Goal: Complete application form: Complete application form

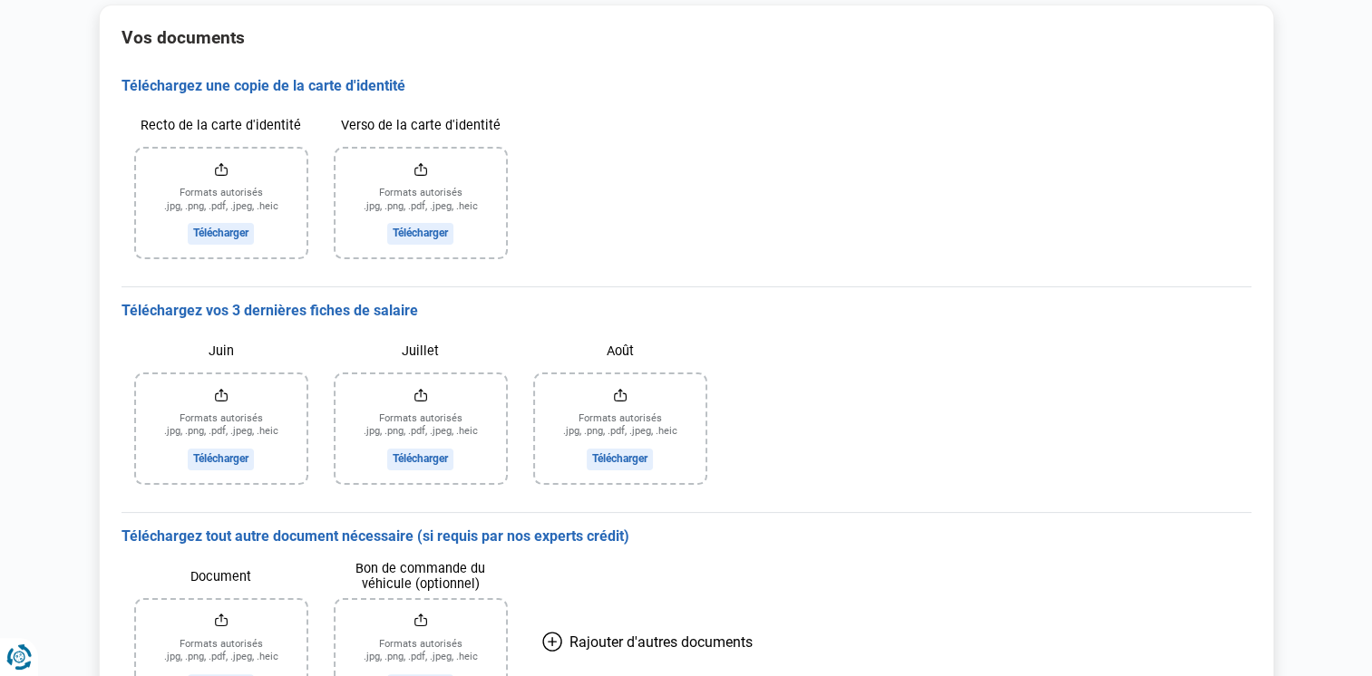
click at [245, 230] on input "Recto de la carte d'identité" at bounding box center [221, 203] width 170 height 109
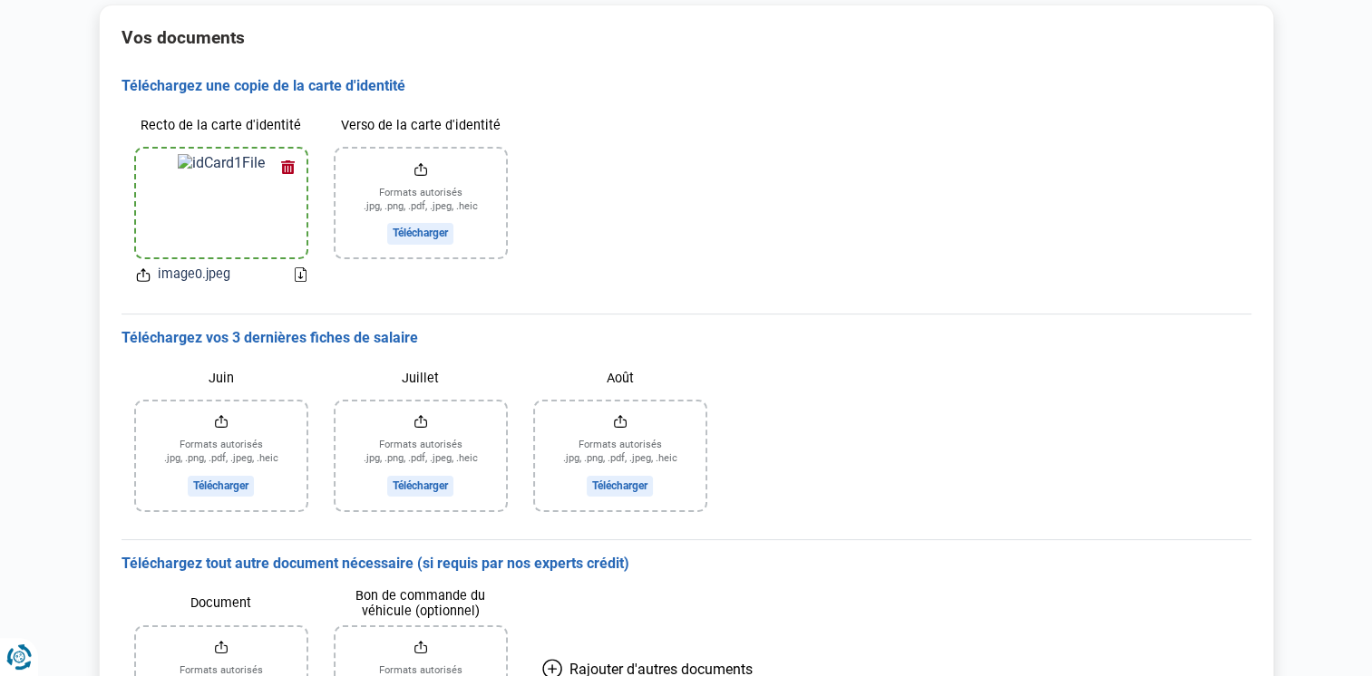
click at [421, 237] on input "Verso de la carte d'identité" at bounding box center [420, 203] width 170 height 109
click at [248, 453] on input "Juin" at bounding box center [221, 456] width 170 height 109
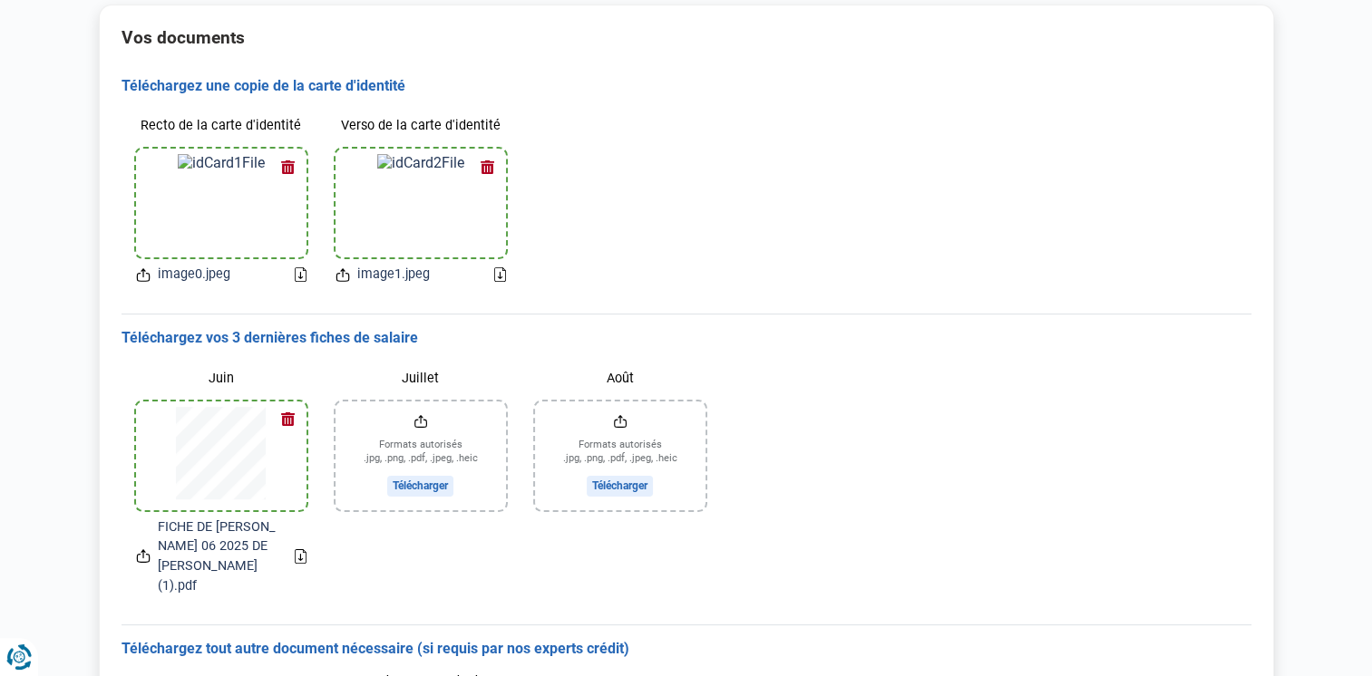
click at [425, 471] on input "Juillet" at bounding box center [420, 456] width 170 height 109
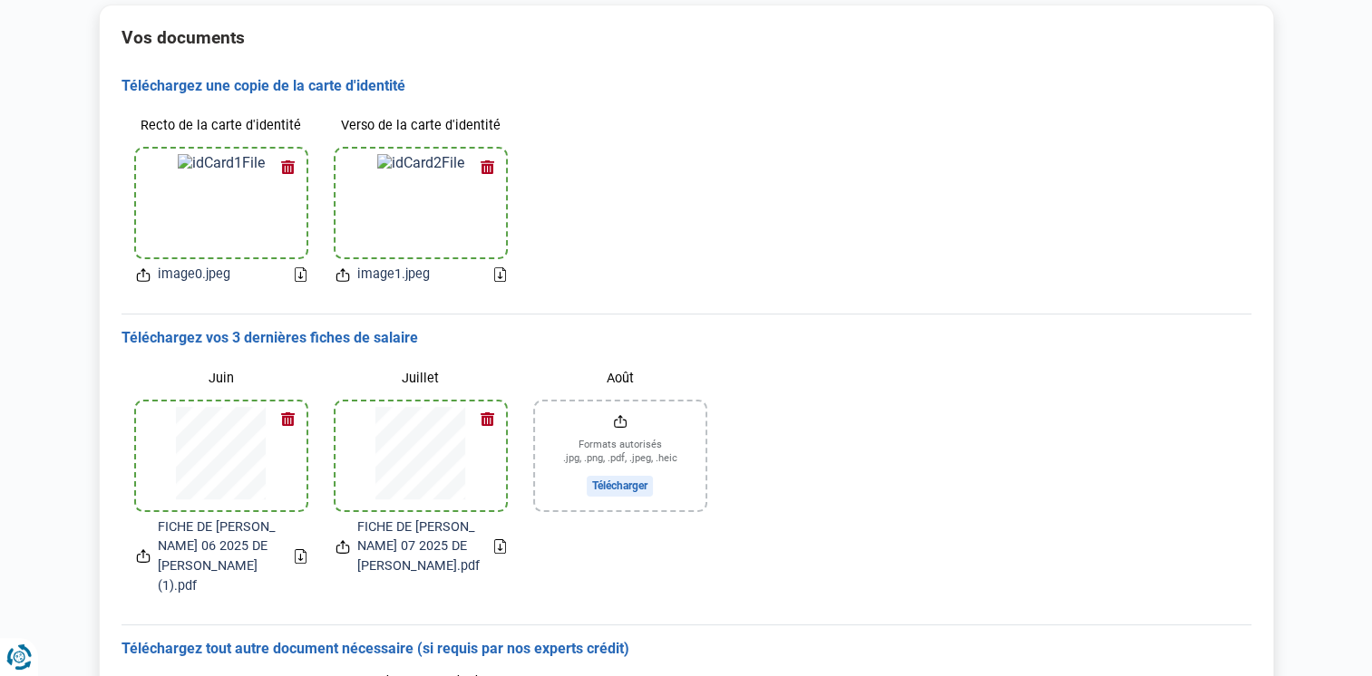
click at [600, 489] on input "Août" at bounding box center [620, 456] width 170 height 109
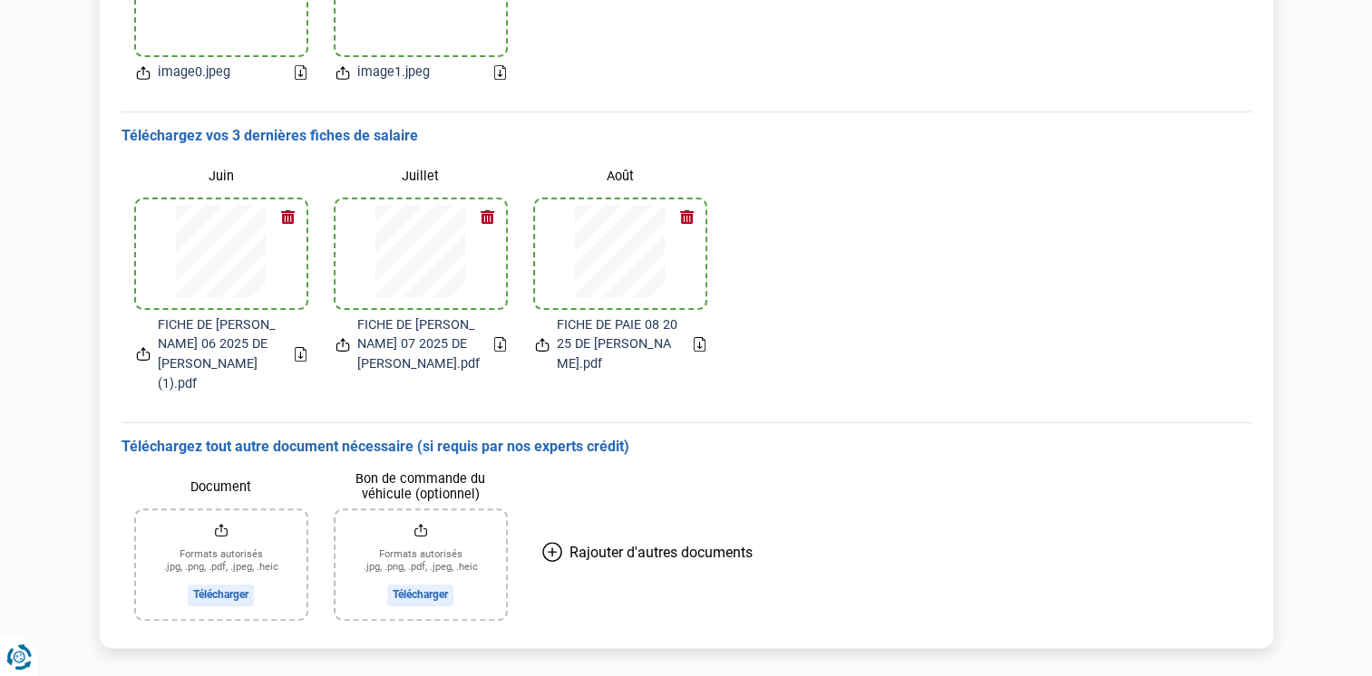
scroll to position [422, 0]
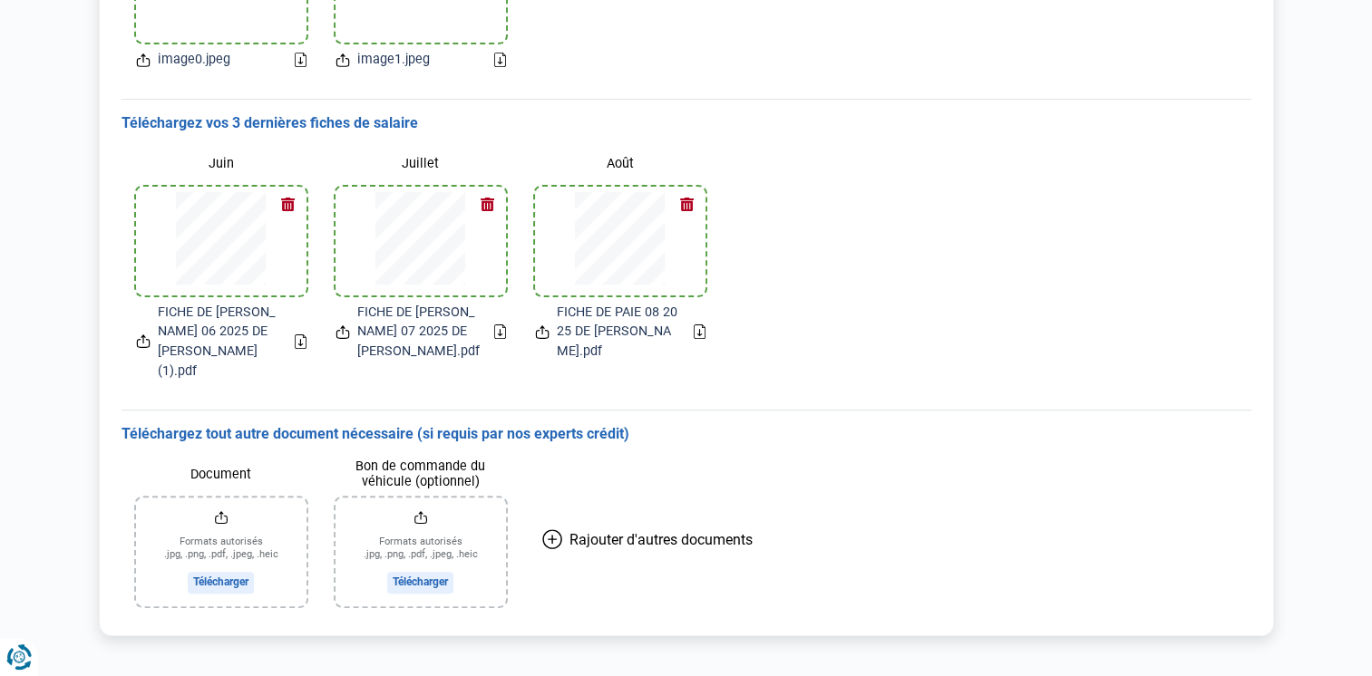
click at [439, 551] on input "Bon de commande du véhicule (optionnel)" at bounding box center [420, 552] width 170 height 109
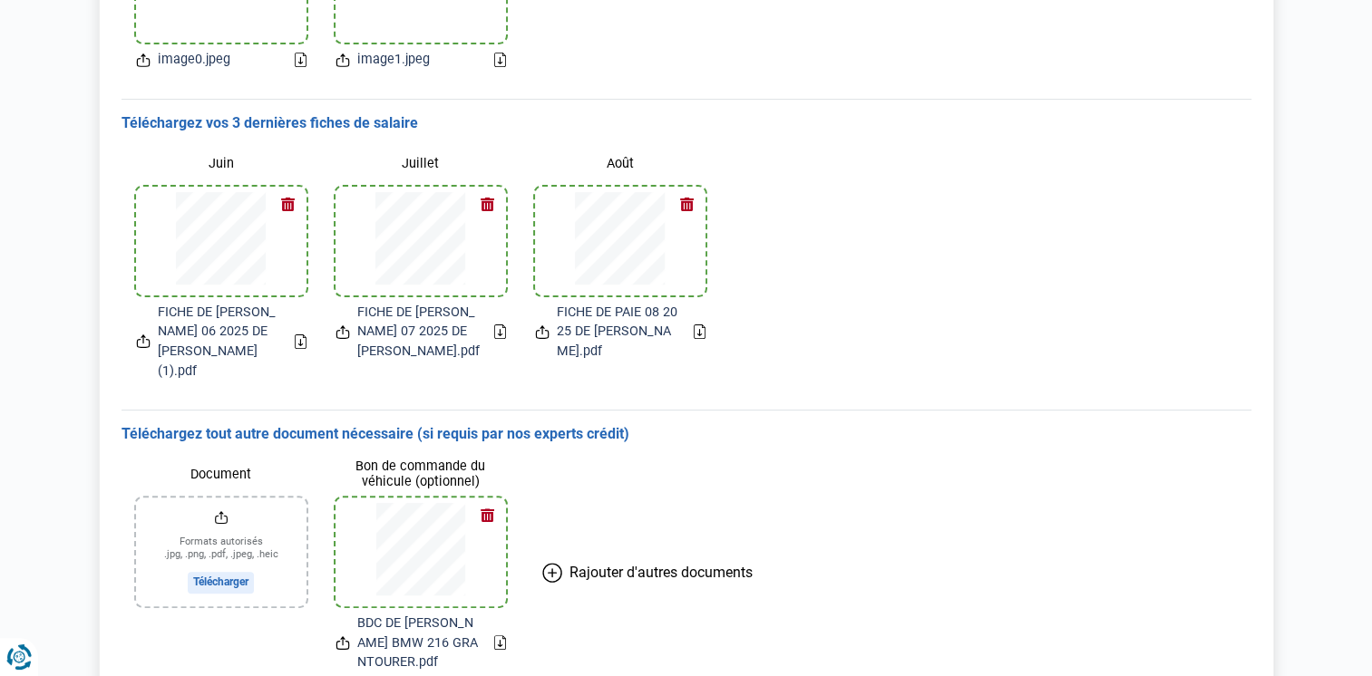
click at [224, 568] on input "Document" at bounding box center [221, 552] width 170 height 109
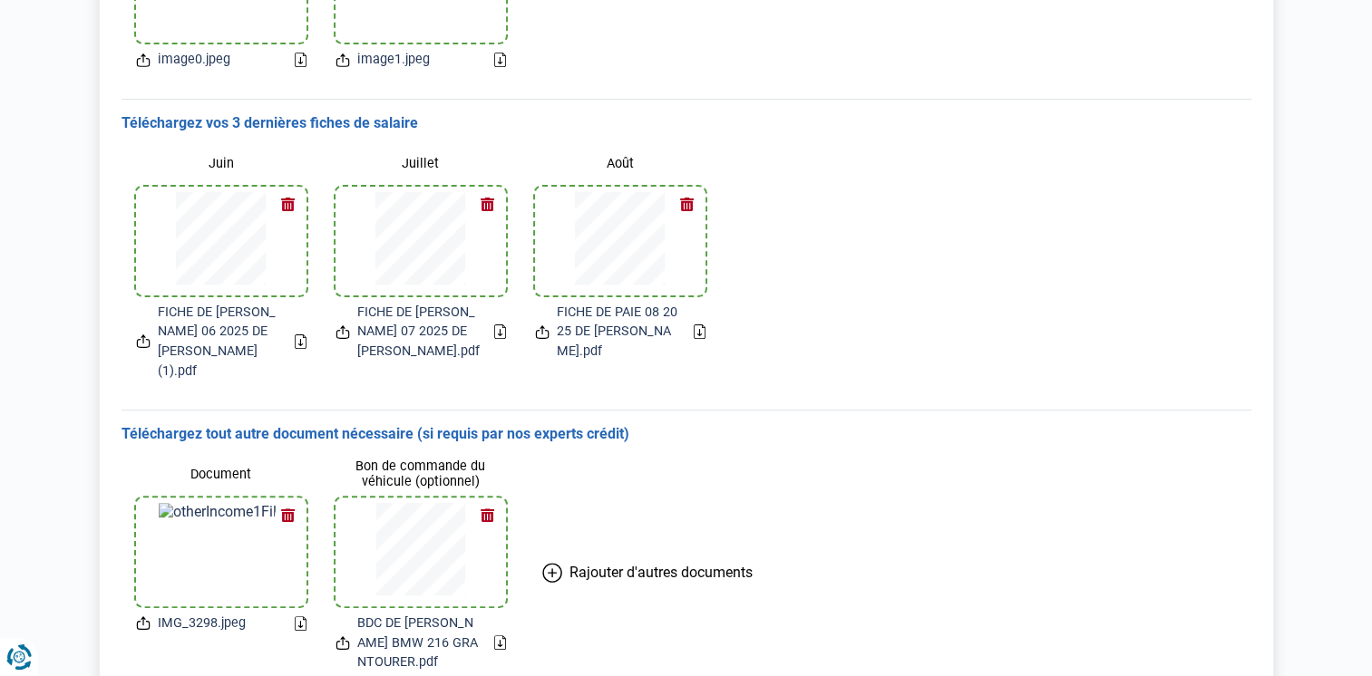
click at [283, 502] on button "button" at bounding box center [288, 515] width 27 height 27
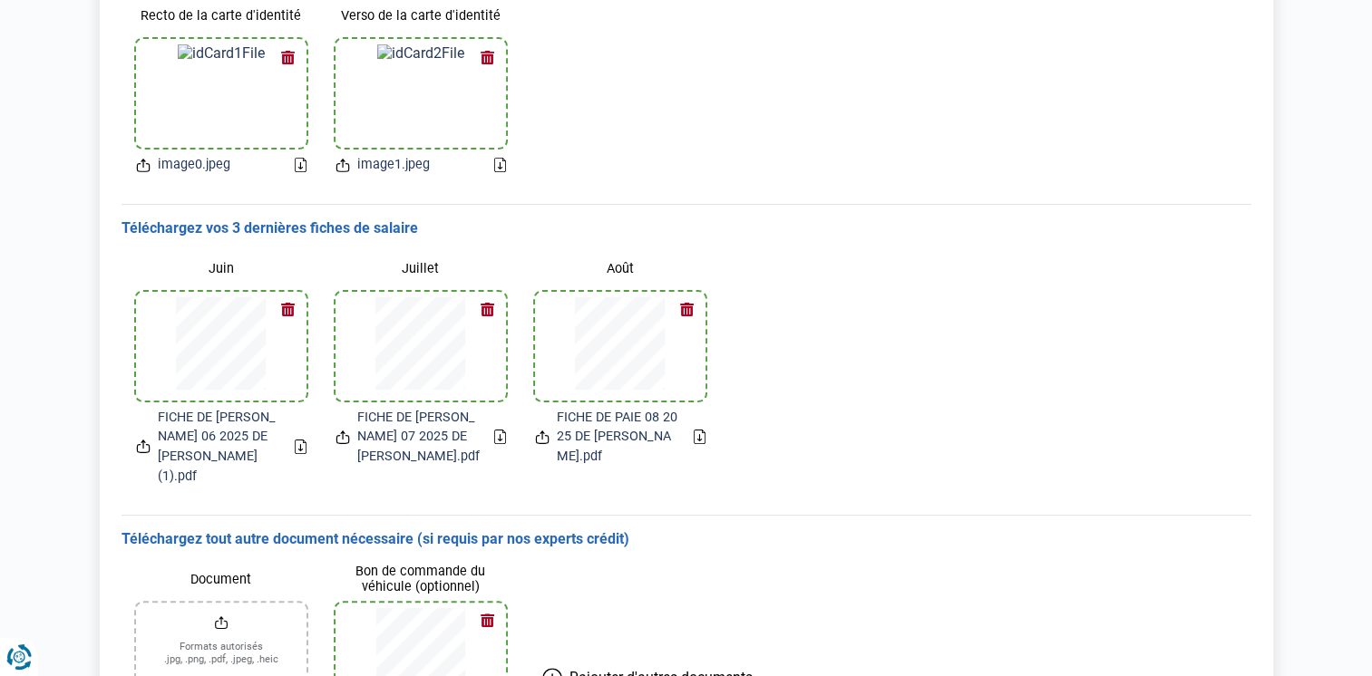
scroll to position [488, 0]
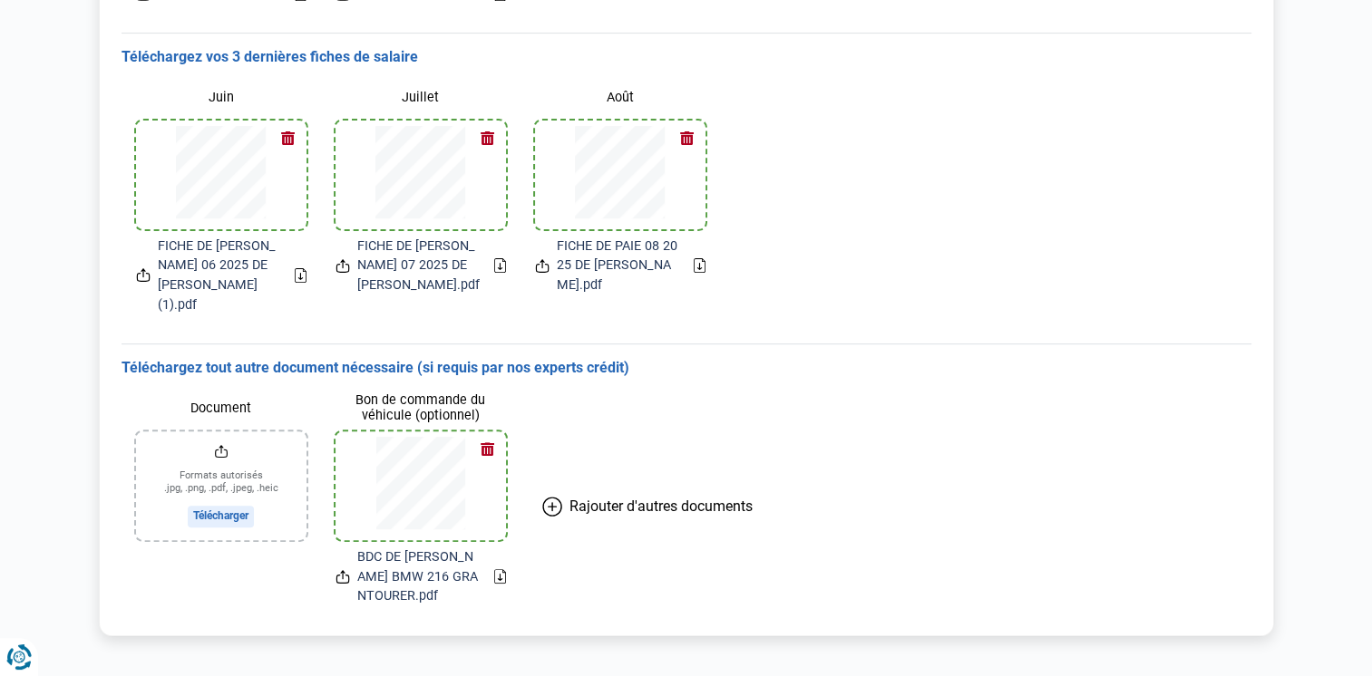
click at [592, 475] on button "Rajouter d'autres documents" at bounding box center [647, 507] width 254 height 228
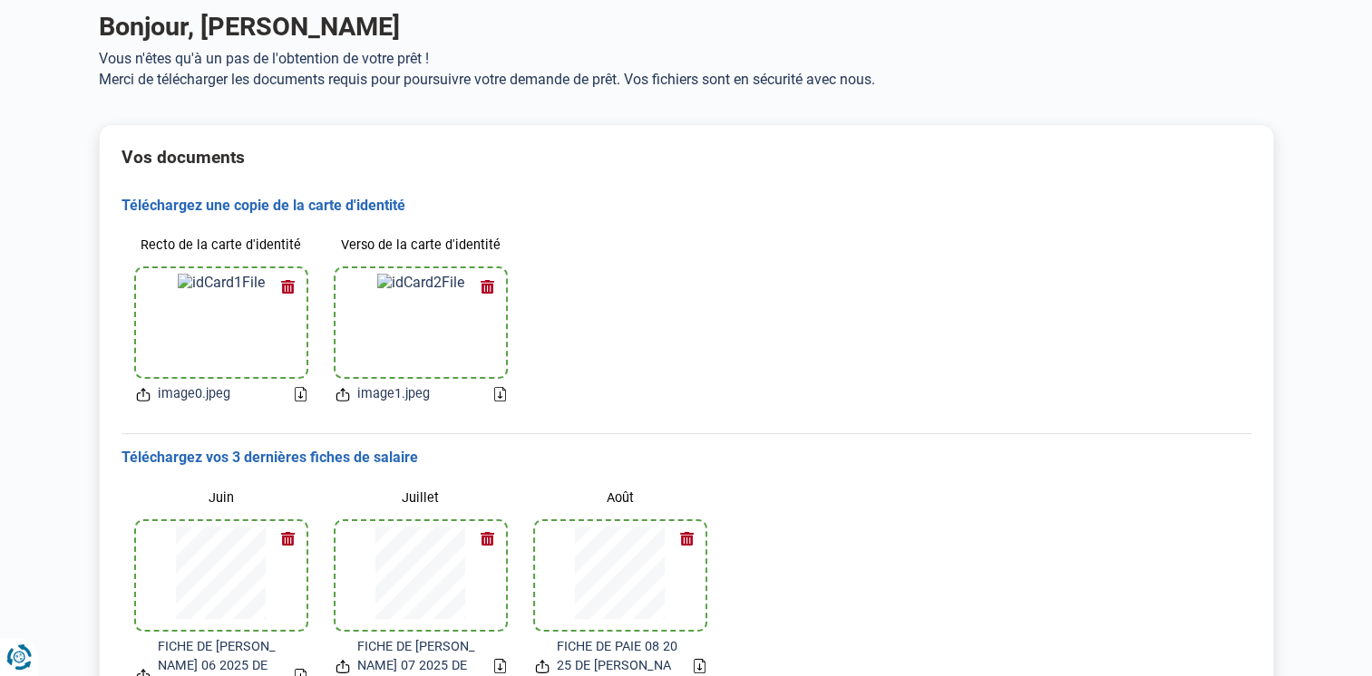
scroll to position [0, 0]
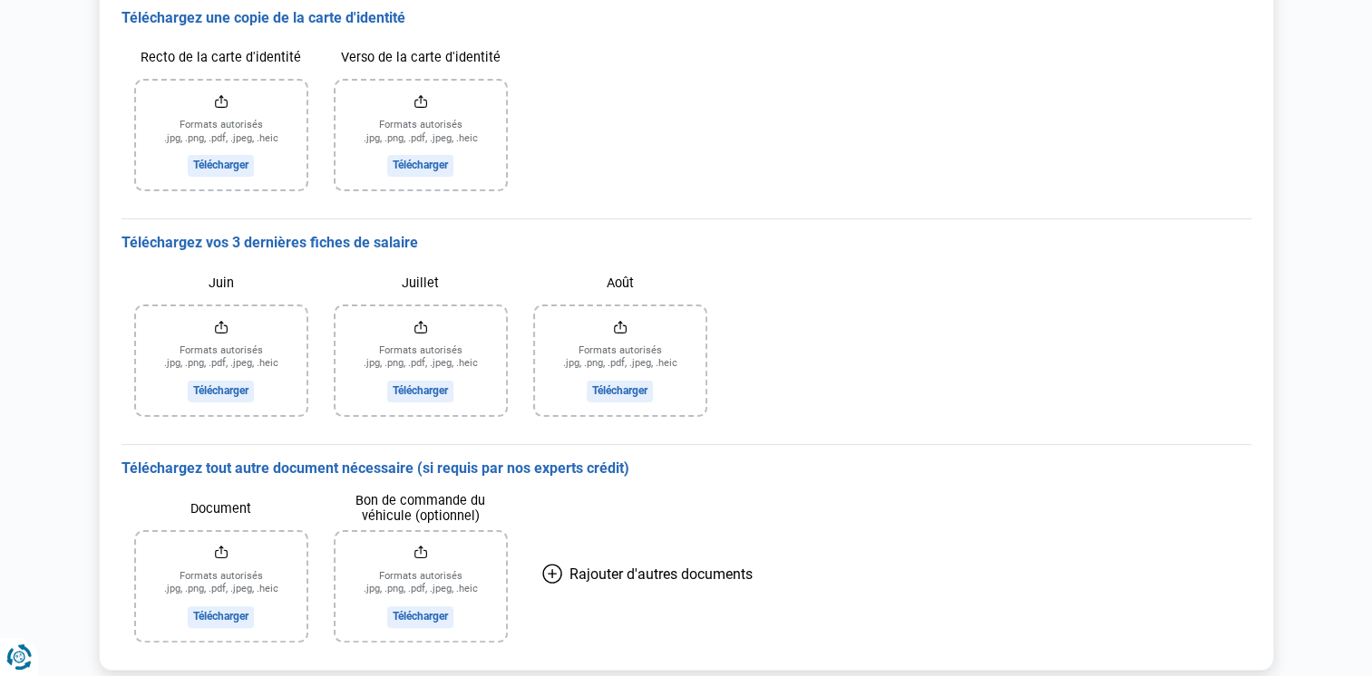
scroll to position [329, 0]
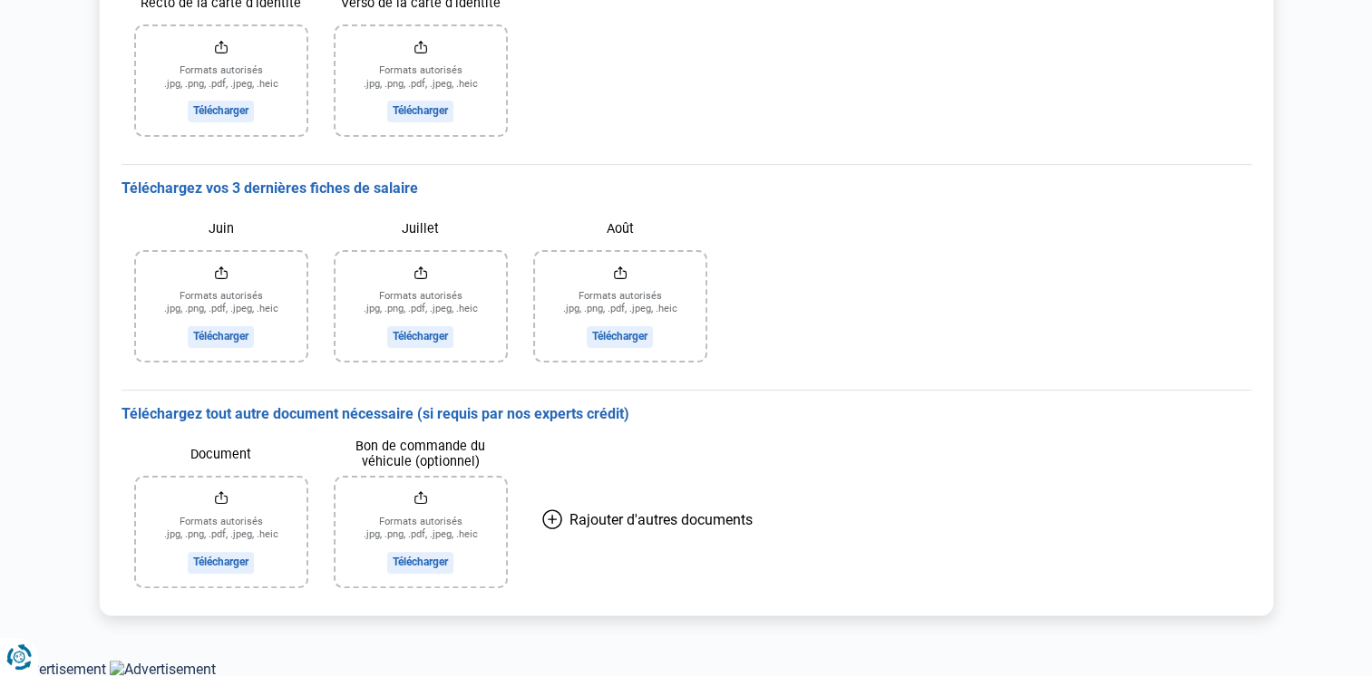
click at [220, 121] on input "Recto de la carte d'identité" at bounding box center [221, 80] width 170 height 109
click at [406, 112] on input "Verso de la carte d'identité" at bounding box center [420, 80] width 170 height 109
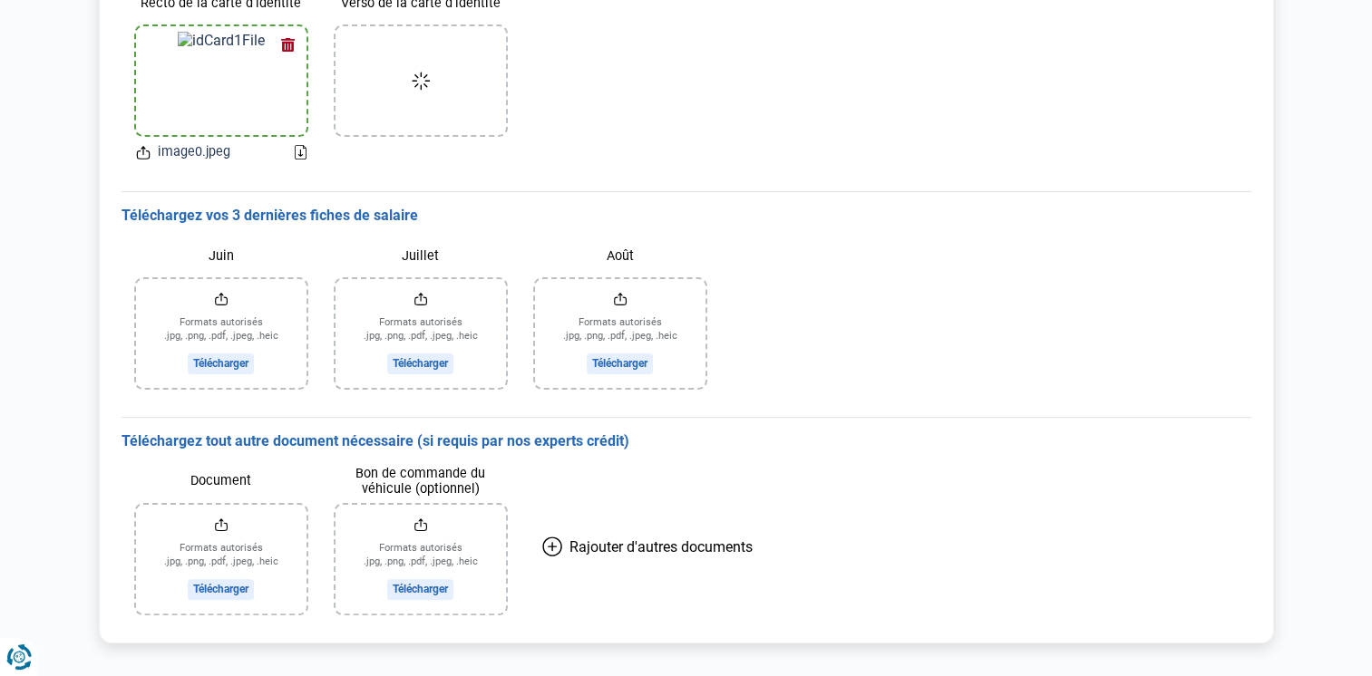
click at [221, 347] on input "Juin" at bounding box center [221, 333] width 170 height 109
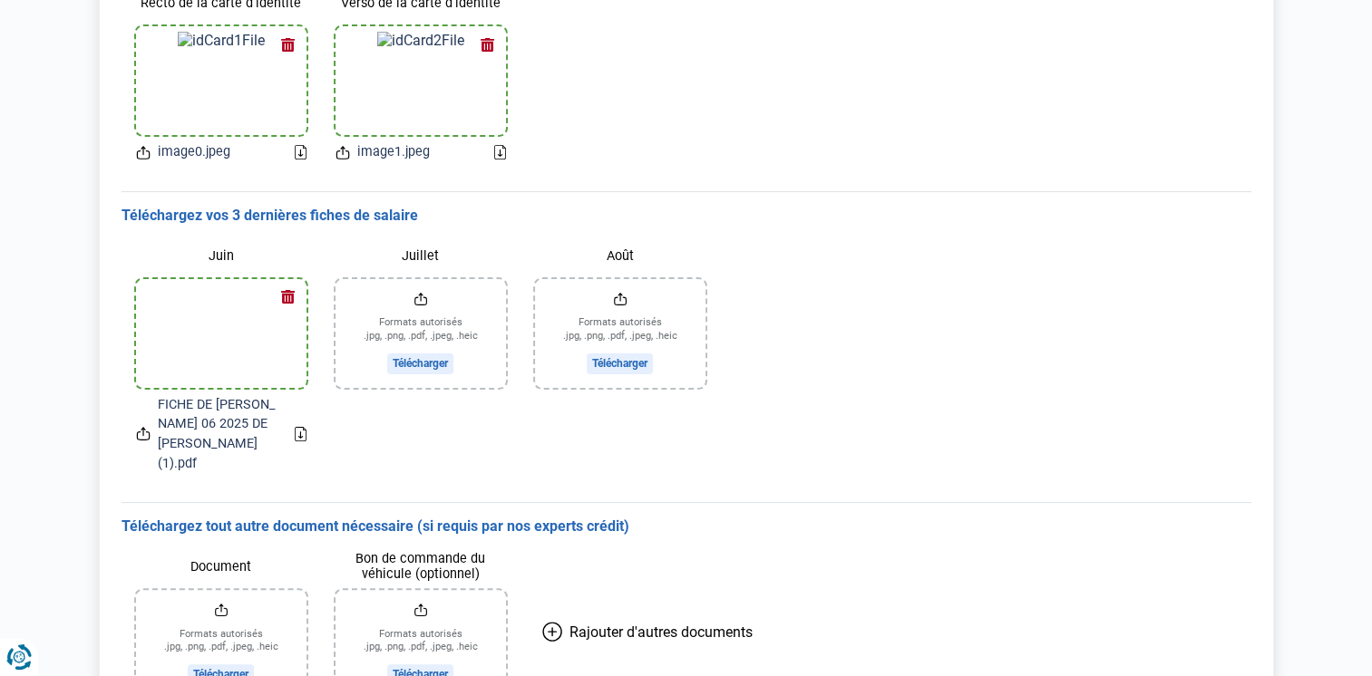
click at [454, 346] on input "Juillet" at bounding box center [420, 333] width 170 height 109
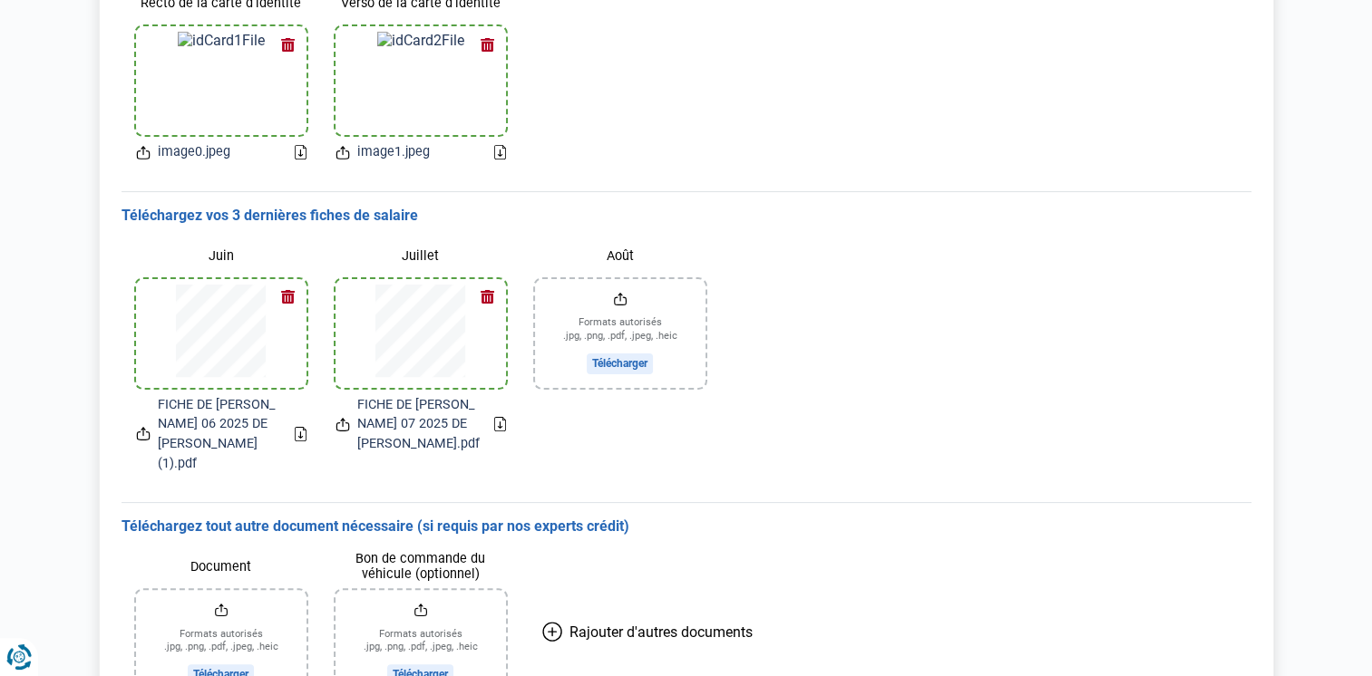
click at [609, 358] on input "Août" at bounding box center [620, 333] width 170 height 109
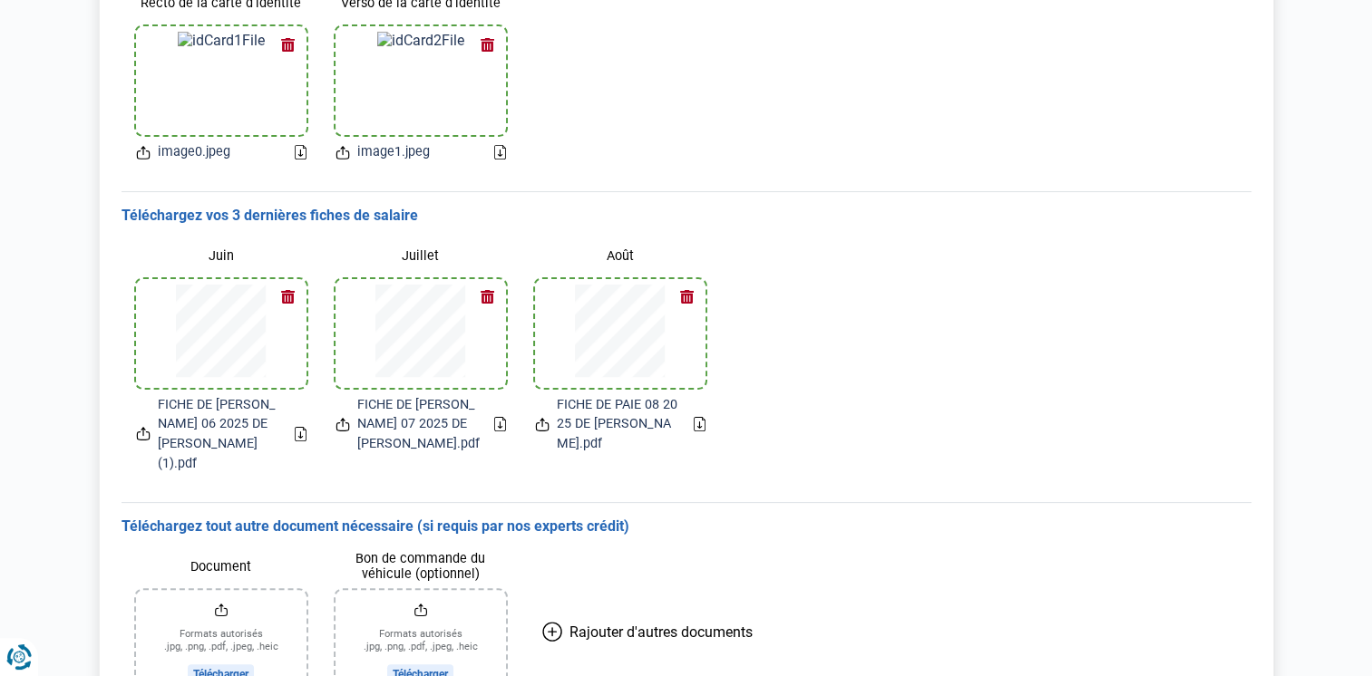
click at [443, 655] on input "Bon de commande du véhicule (optionnel)" at bounding box center [420, 644] width 170 height 109
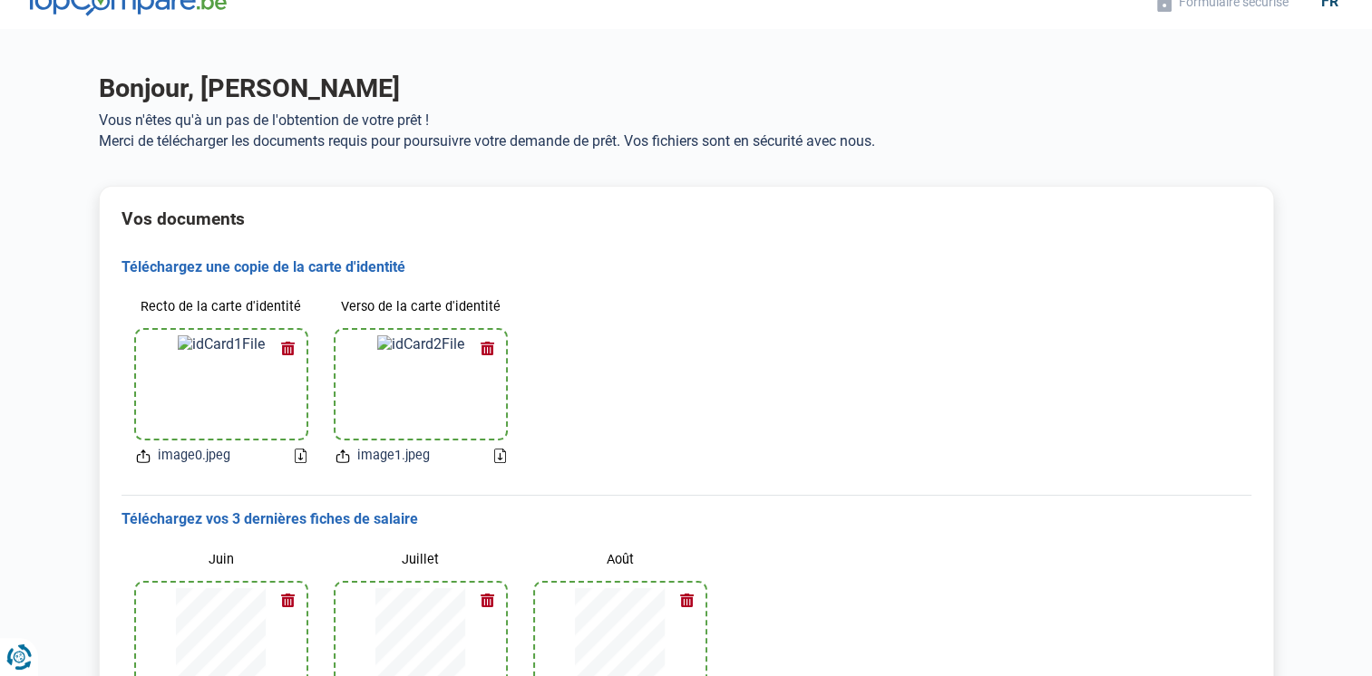
scroll to position [0, 0]
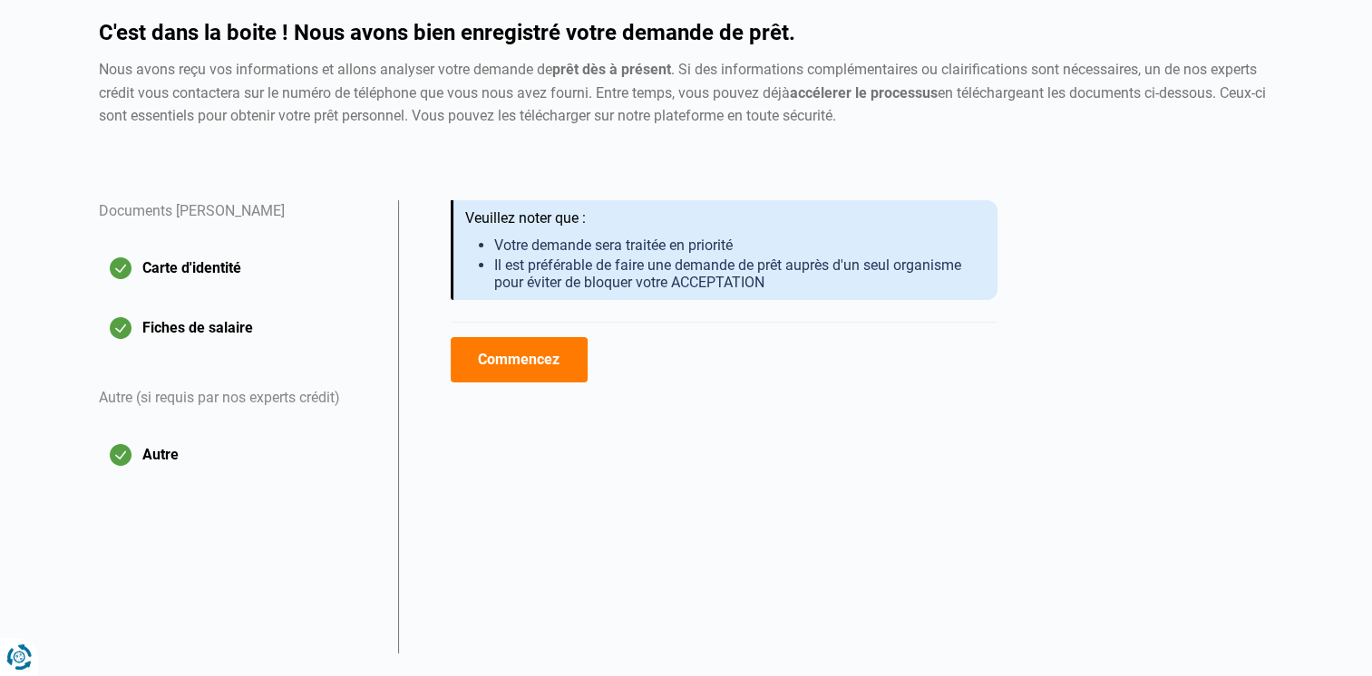
scroll to position [197, 0]
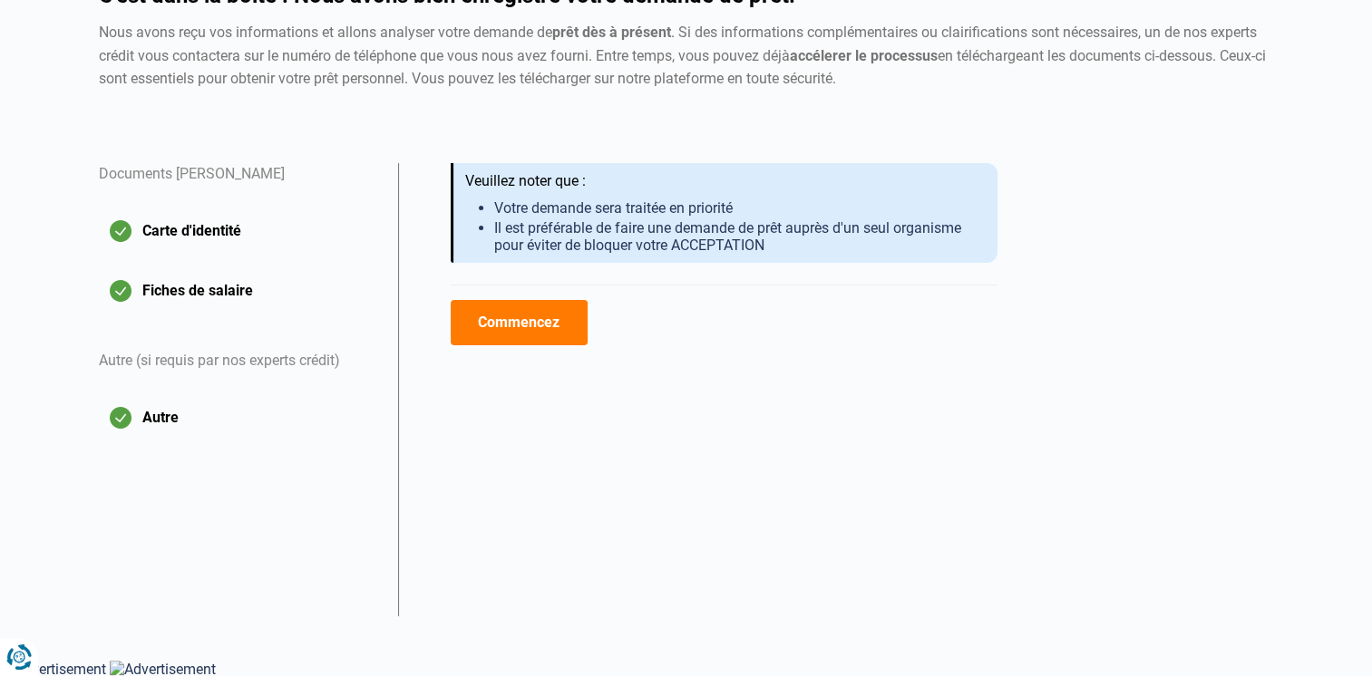
click at [568, 326] on button "Commencez" at bounding box center [519, 322] width 137 height 45
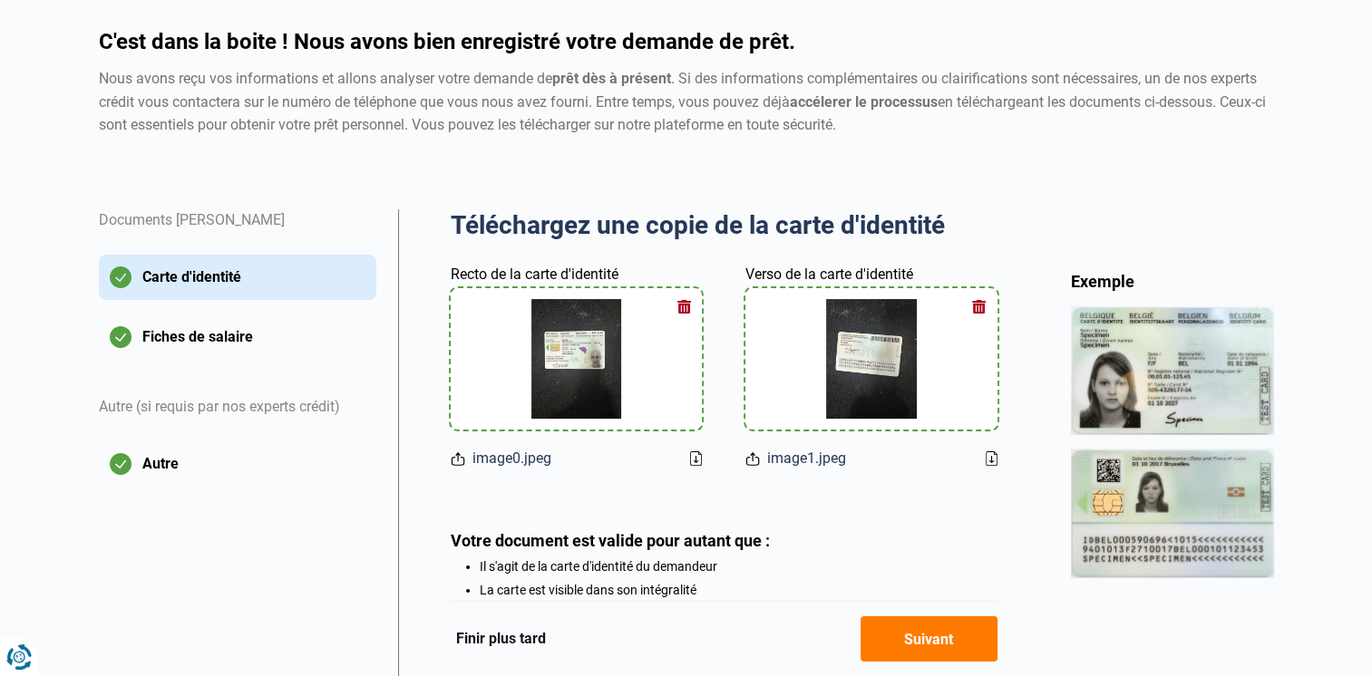
scroll to position [154, 0]
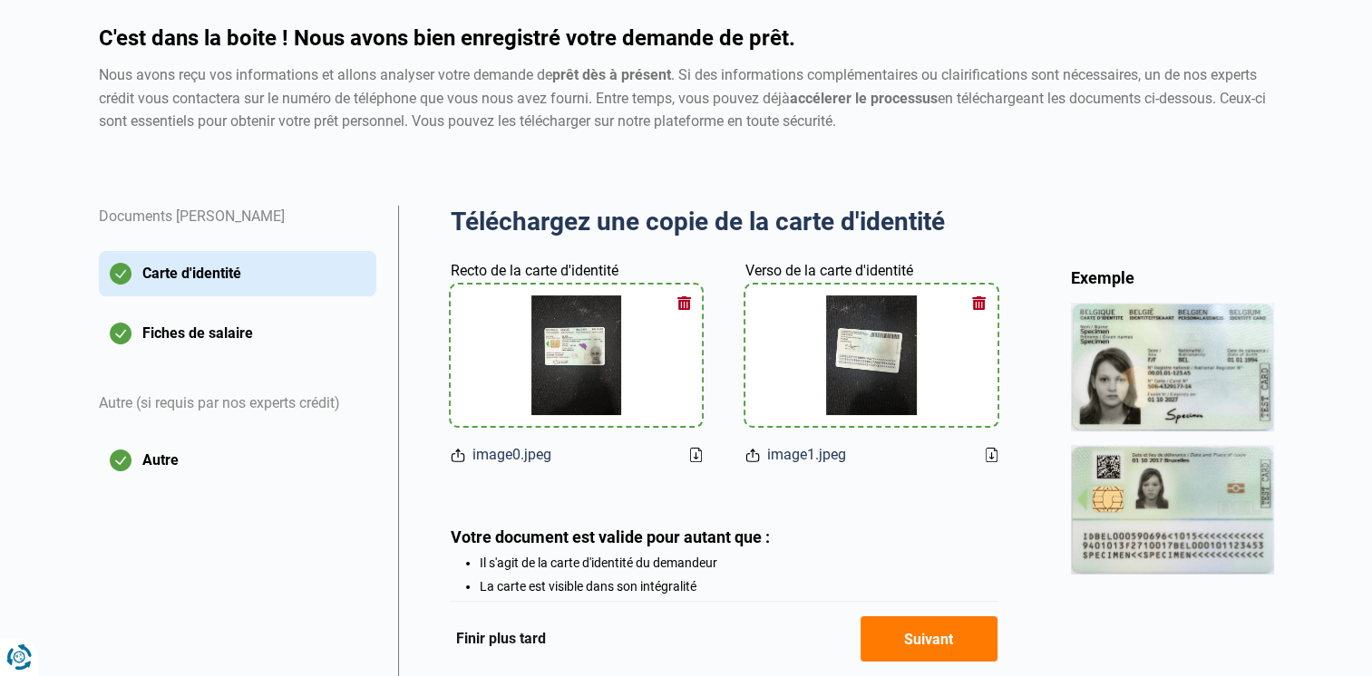
click at [158, 342] on button "Fiches de salaire" at bounding box center [237, 333] width 277 height 45
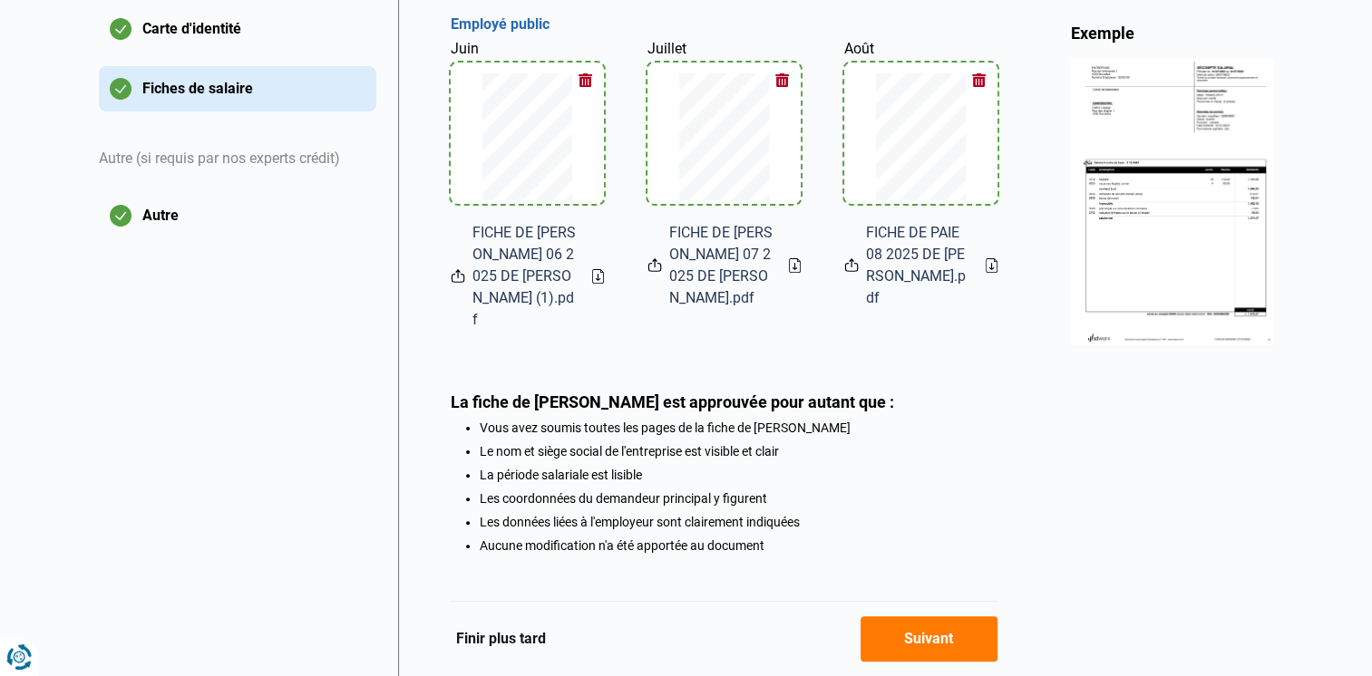
scroll to position [396, 0]
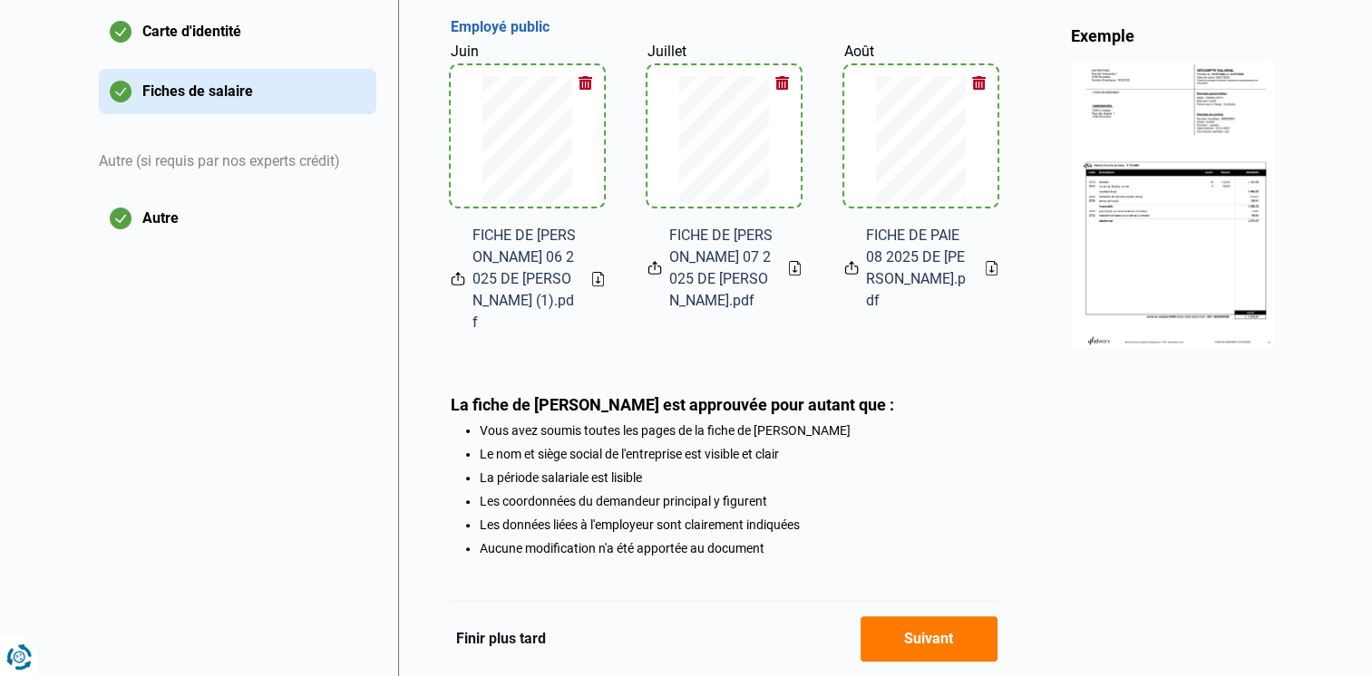
click at [170, 207] on button "Autre" at bounding box center [237, 218] width 277 height 45
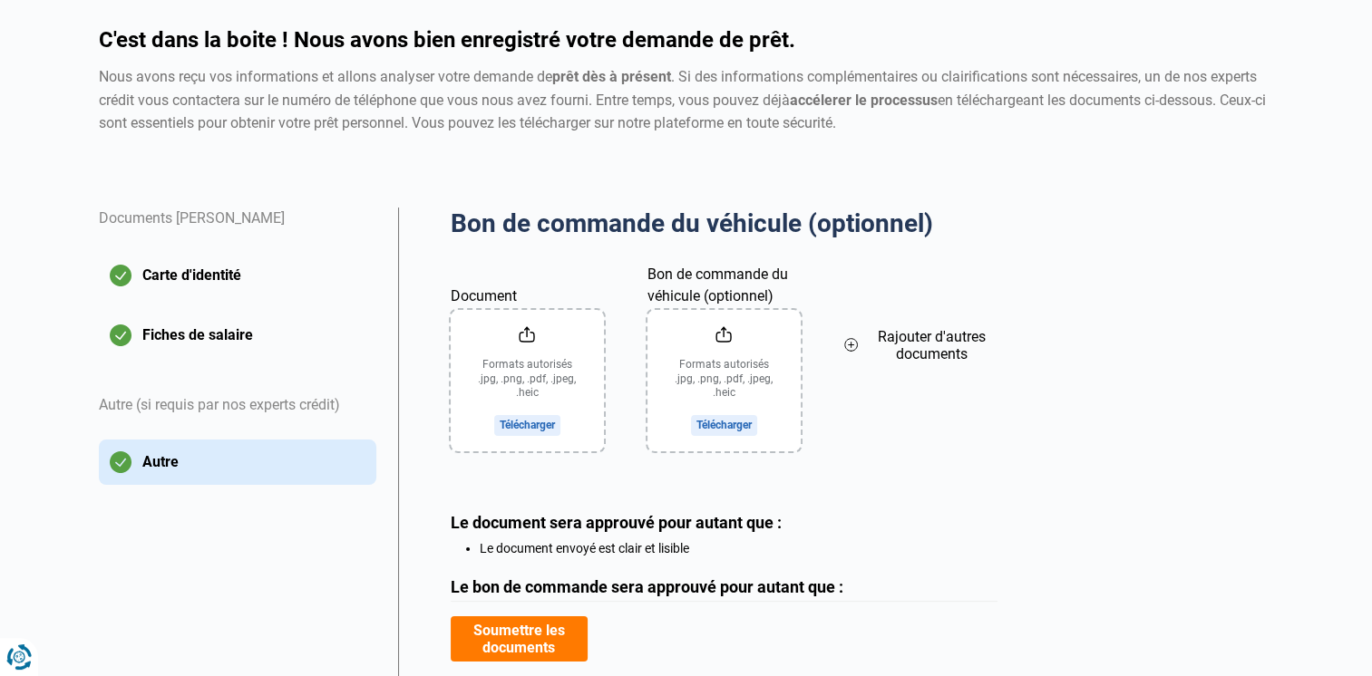
scroll to position [172, 0]
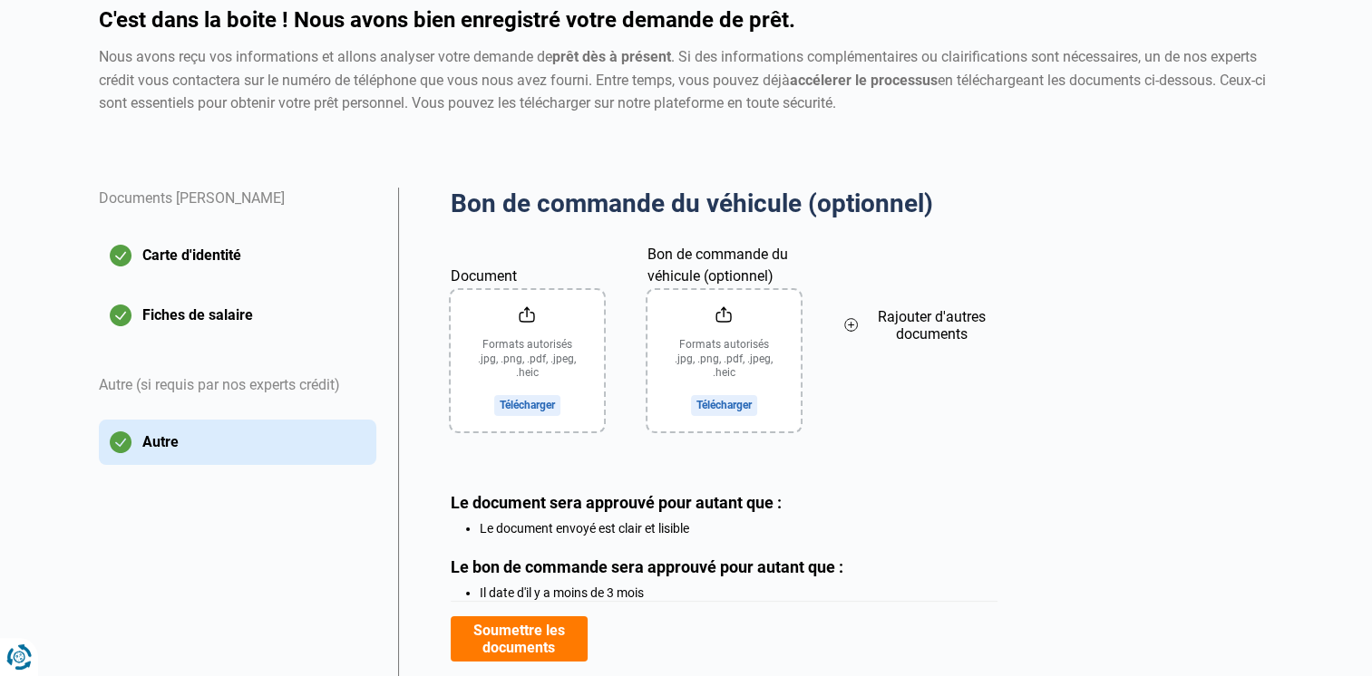
click at [713, 404] on input "Bon de commande du véhicule (optionnel)" at bounding box center [723, 360] width 153 height 141
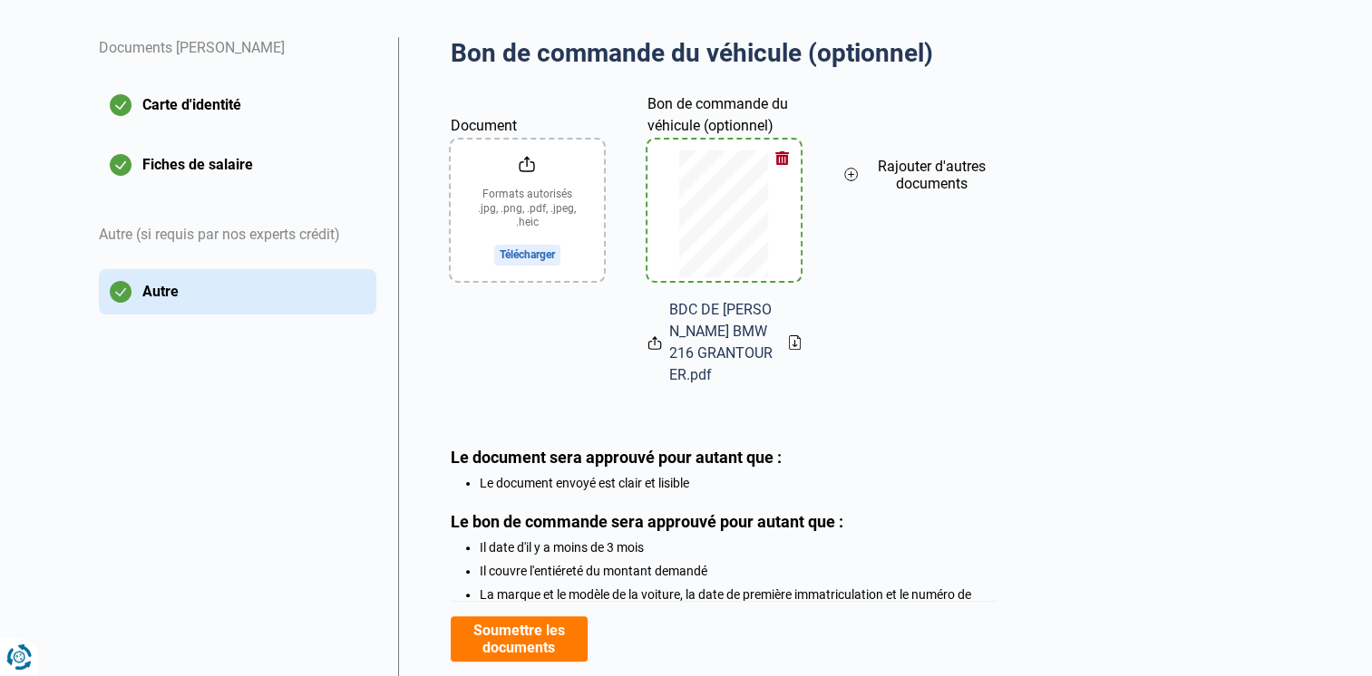
scroll to position [323, 0]
click at [529, 629] on button "Soumettre les documents" at bounding box center [519, 639] width 137 height 45
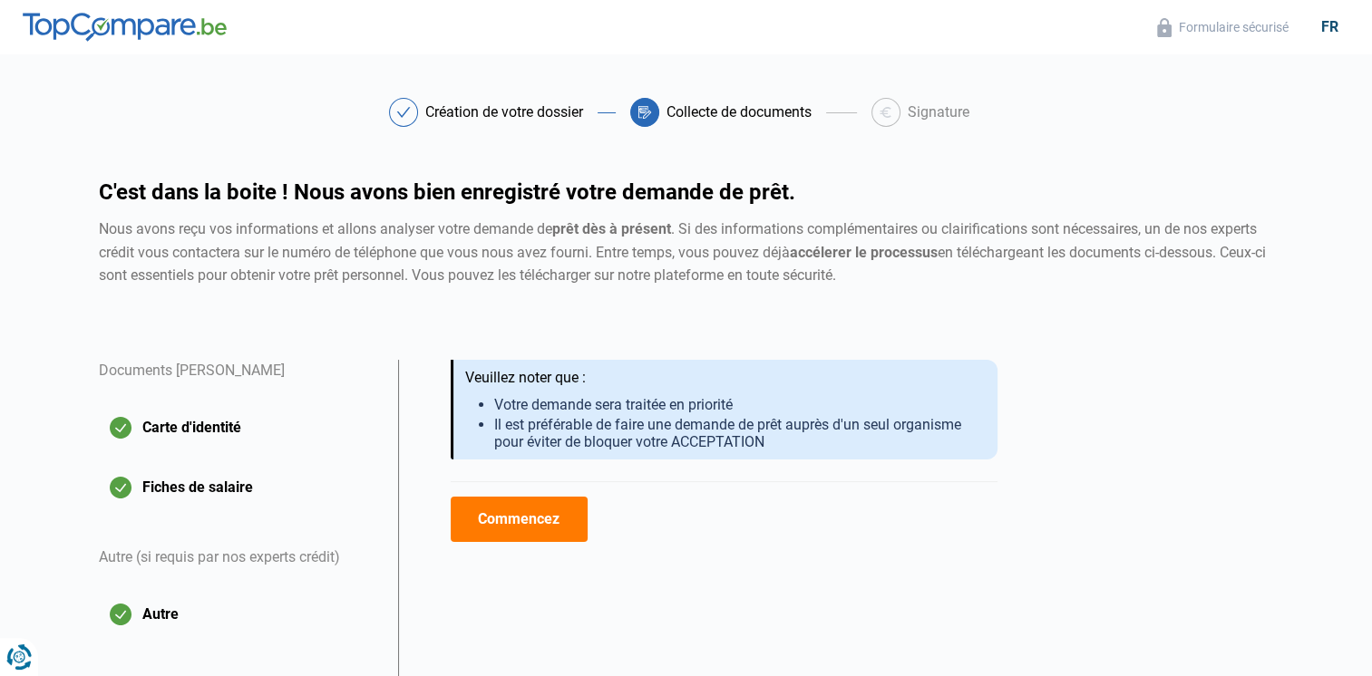
click at [243, 442] on button "Carte d'identité" at bounding box center [237, 427] width 277 height 45
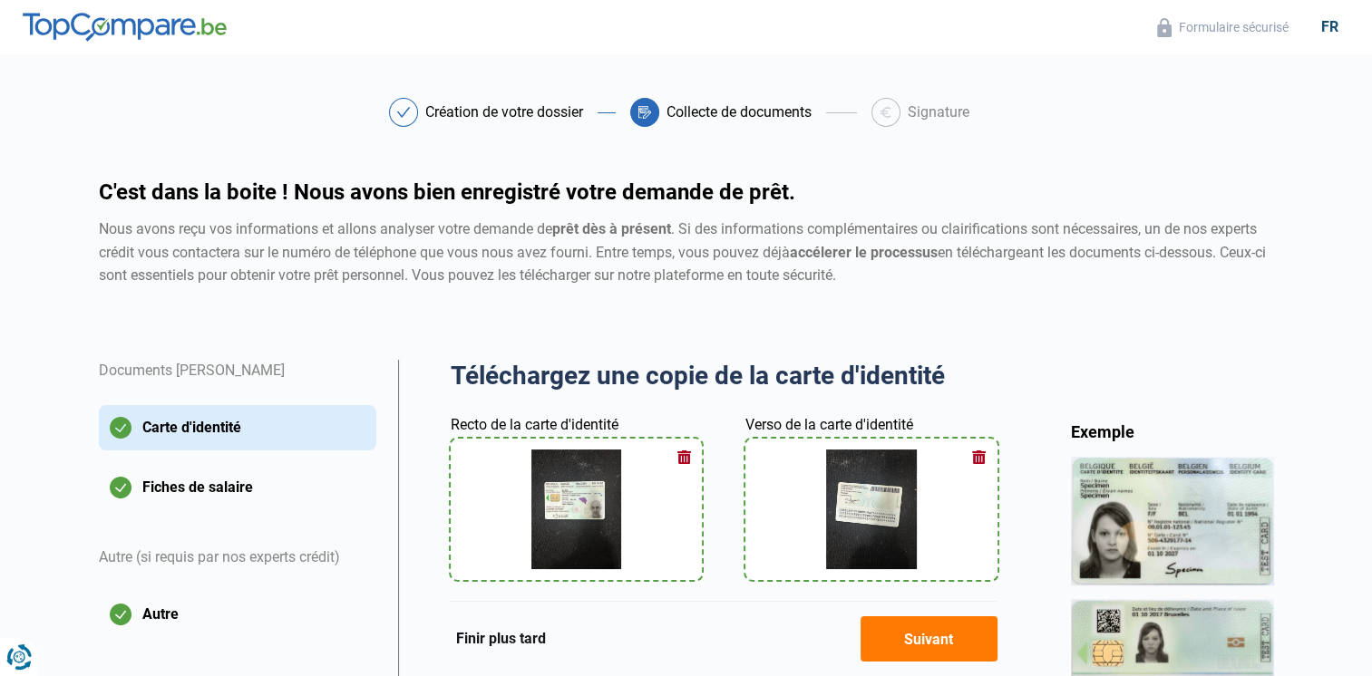
click at [283, 485] on button "Fiches de salaire" at bounding box center [237, 487] width 277 height 45
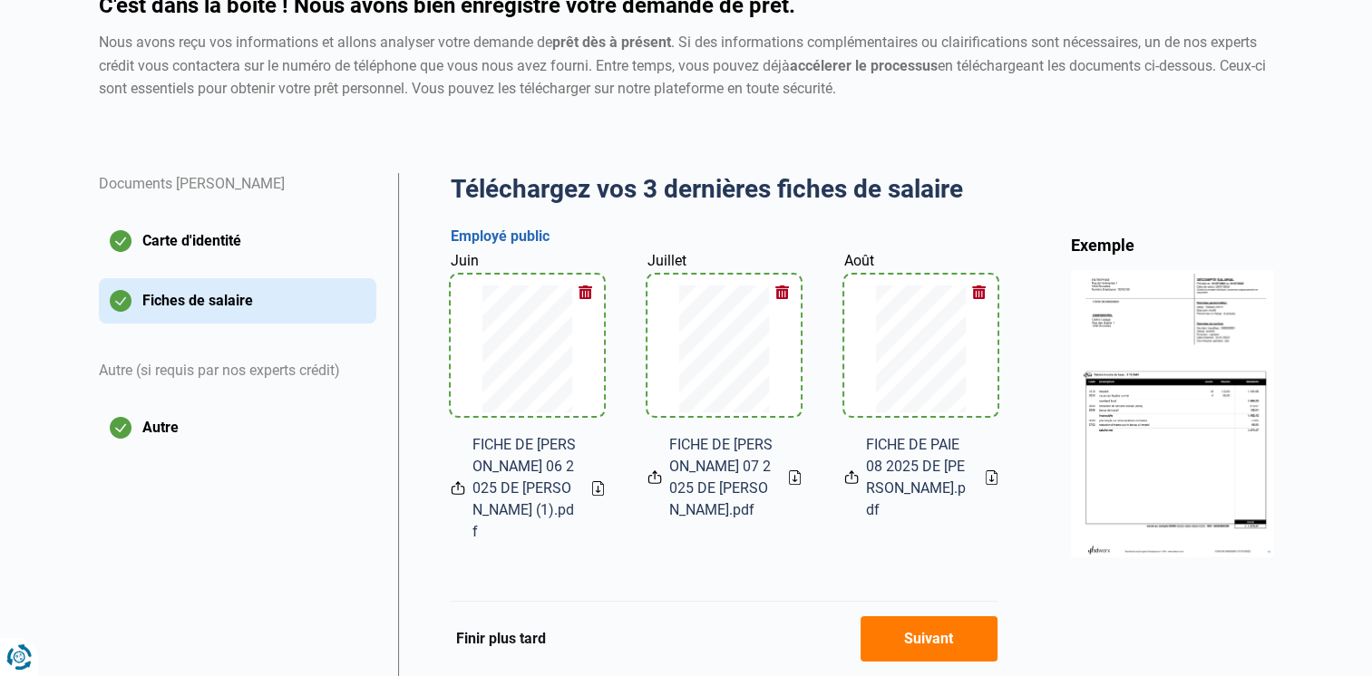
scroll to position [185, 0]
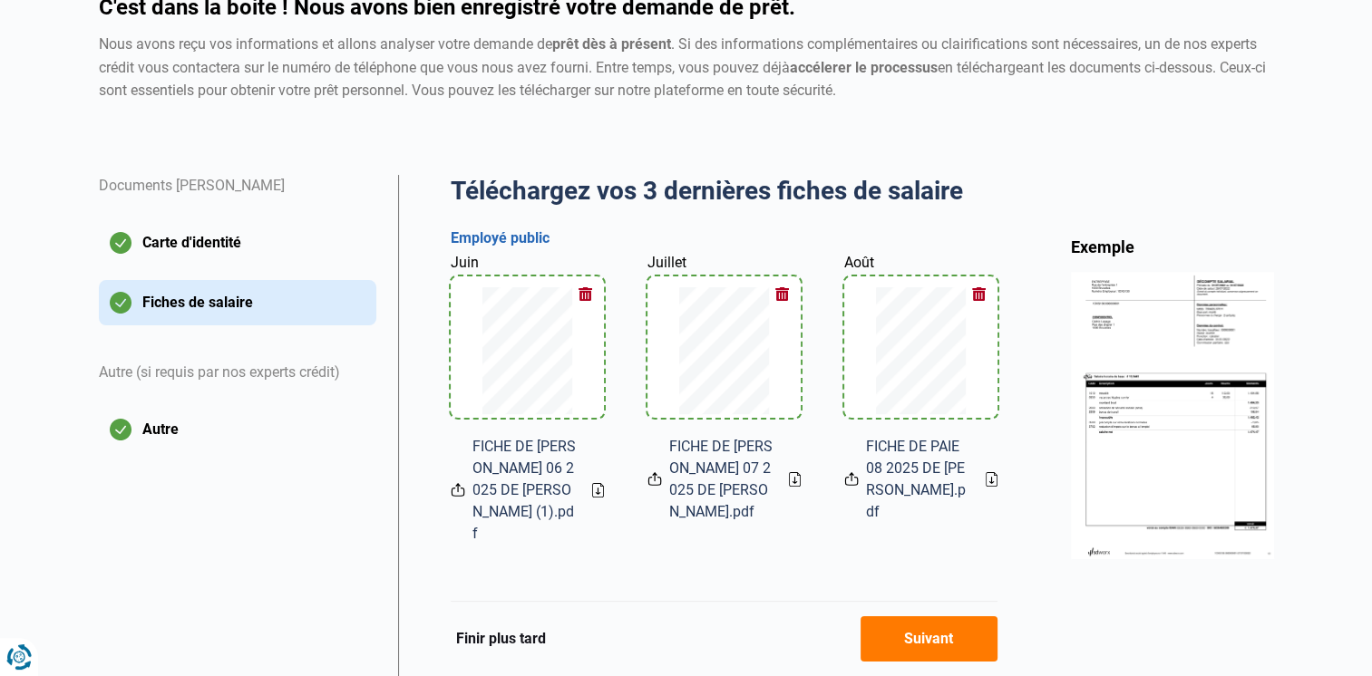
click at [221, 437] on button "Autre" at bounding box center [237, 429] width 277 height 45
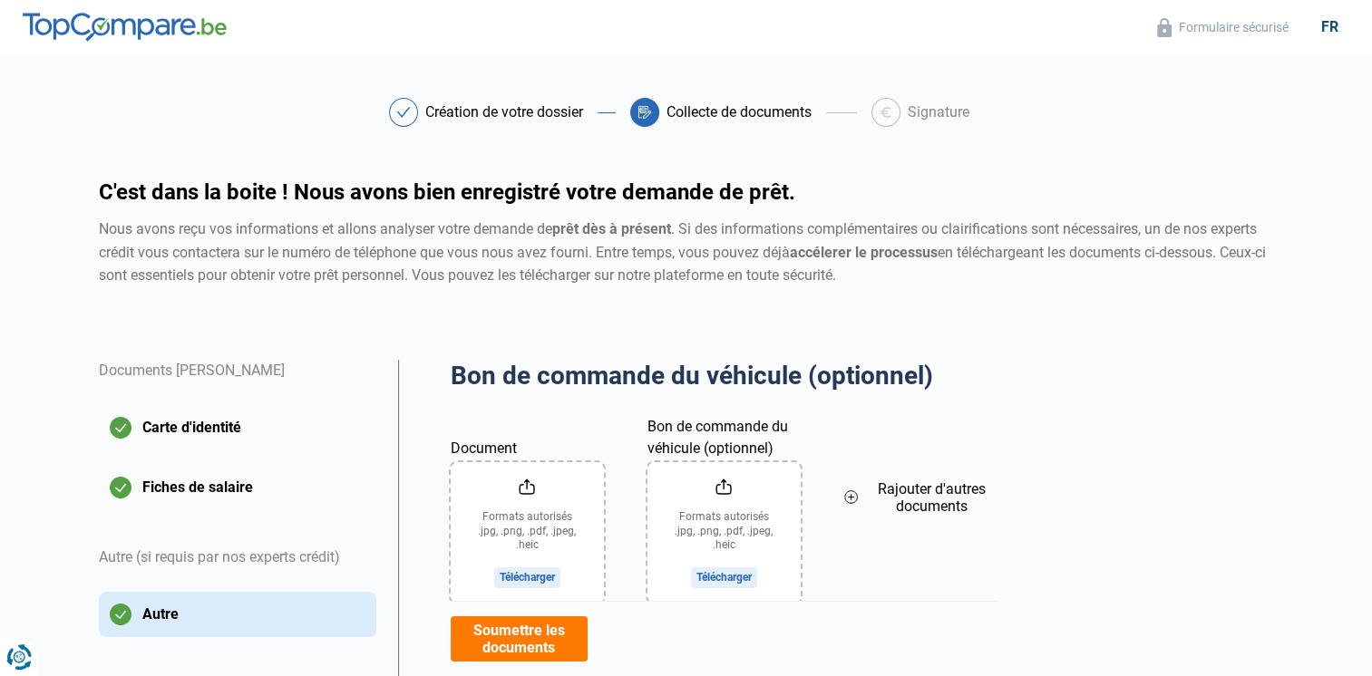
click at [711, 582] on input "Bon de commande du véhicule (optionnel)" at bounding box center [723, 532] width 153 height 141
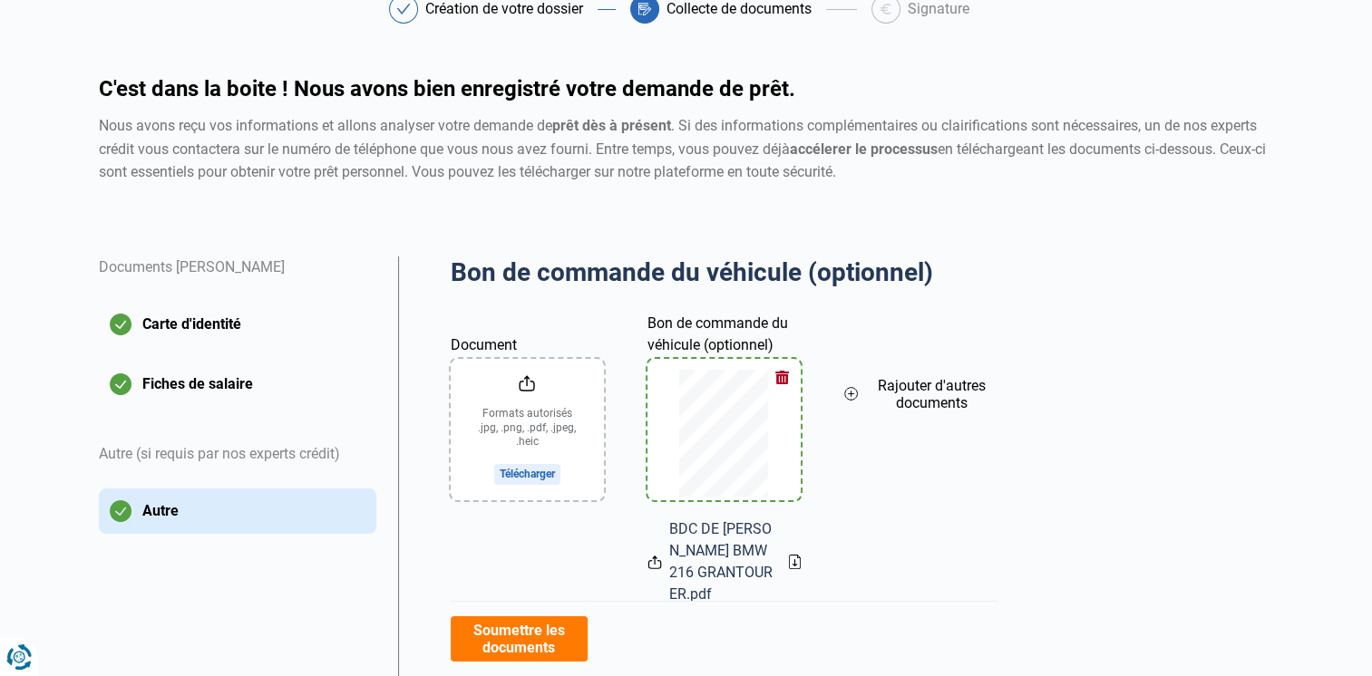
scroll to position [116, 0]
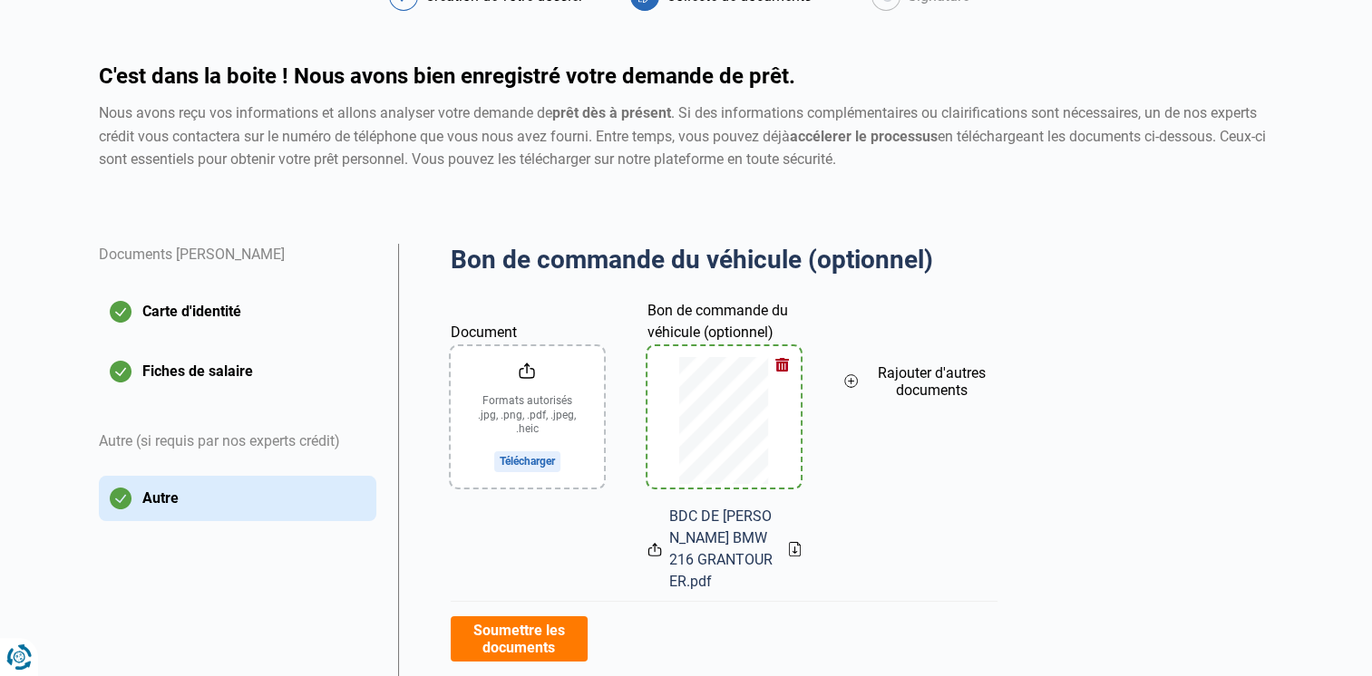
click at [529, 623] on button "Soumettre les documents" at bounding box center [519, 639] width 137 height 45
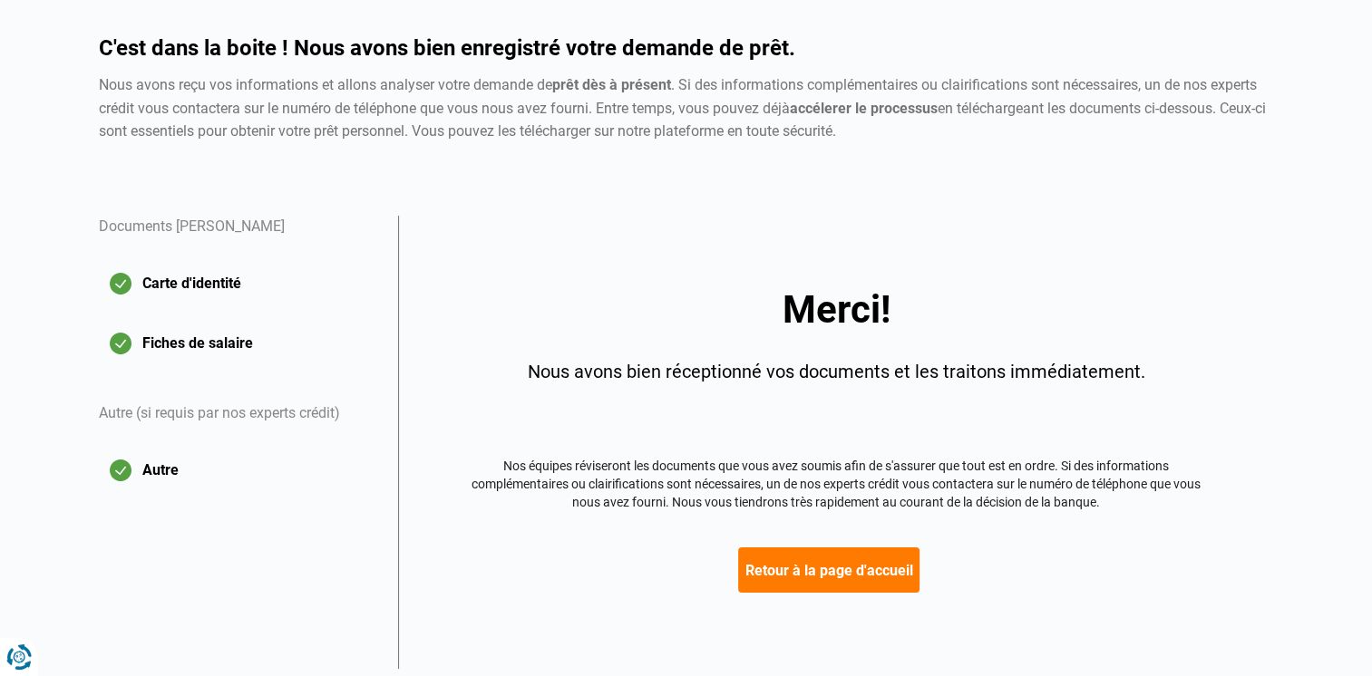
scroll to position [195, 0]
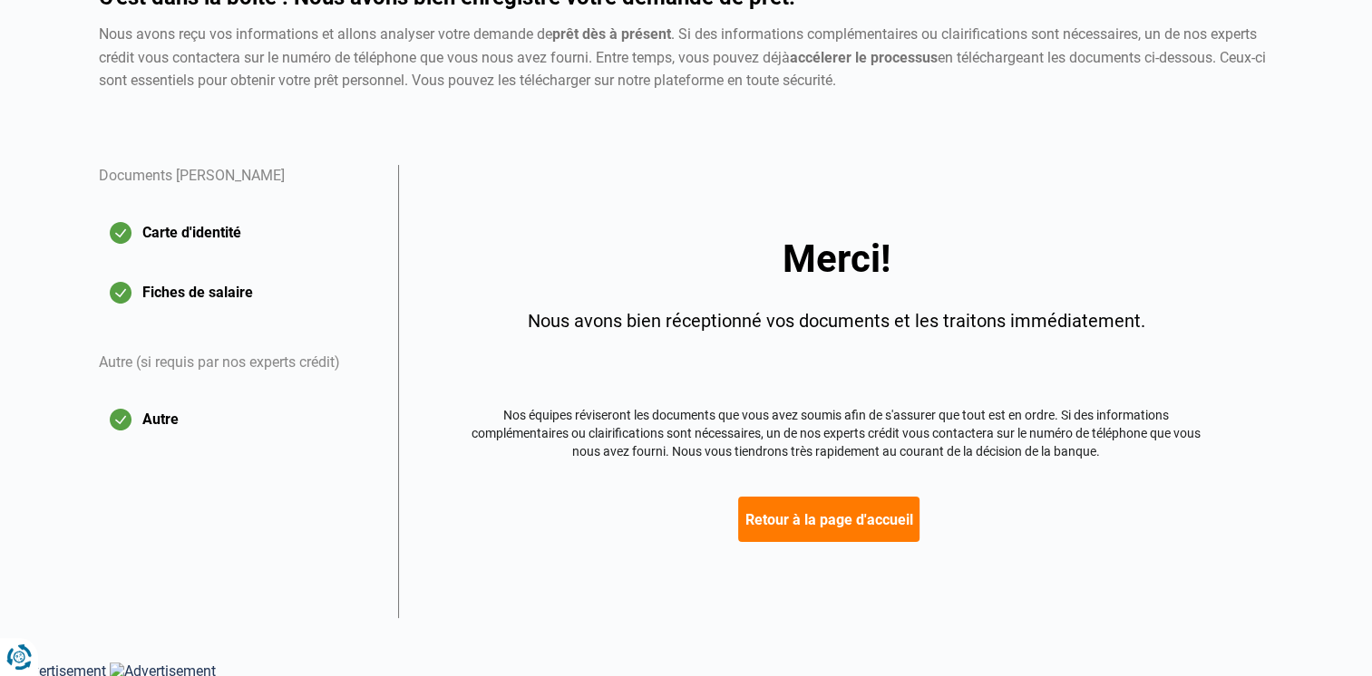
click at [809, 529] on button "Retour à la page d'accueil" at bounding box center [828, 519] width 181 height 45
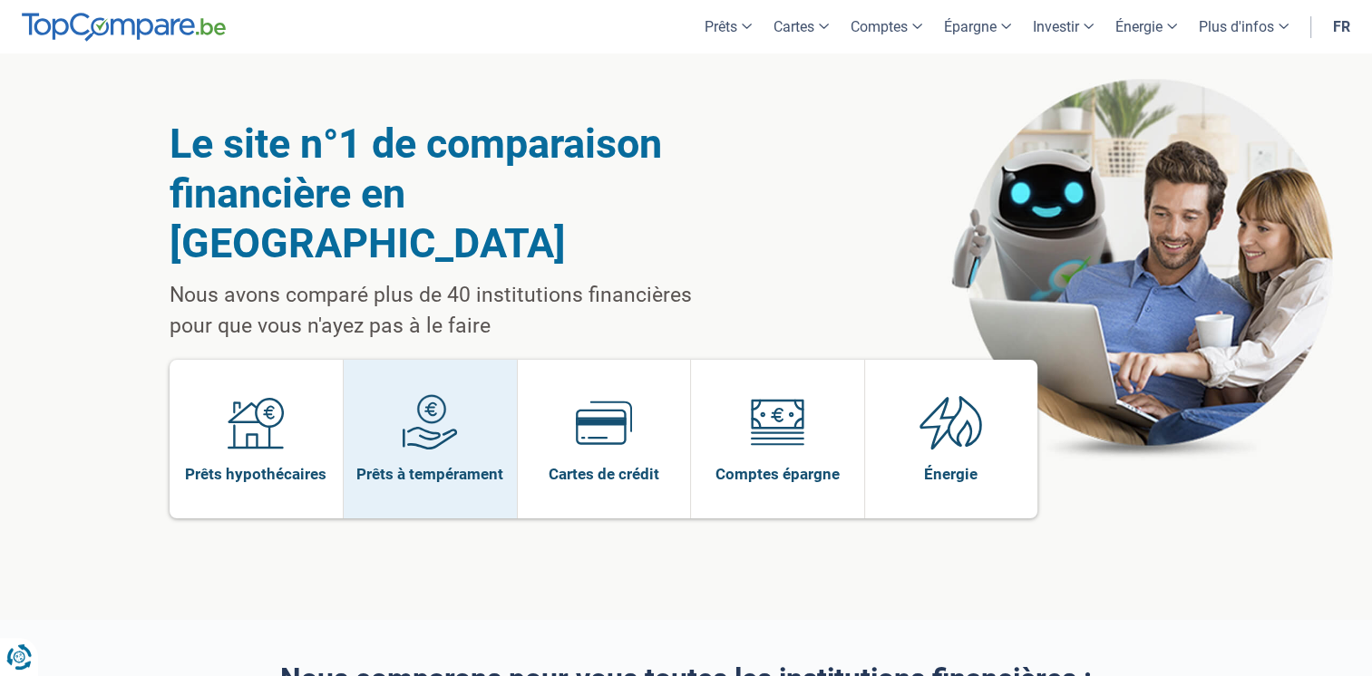
click at [393, 360] on link "Prêts à tempérament" at bounding box center [430, 439] width 173 height 159
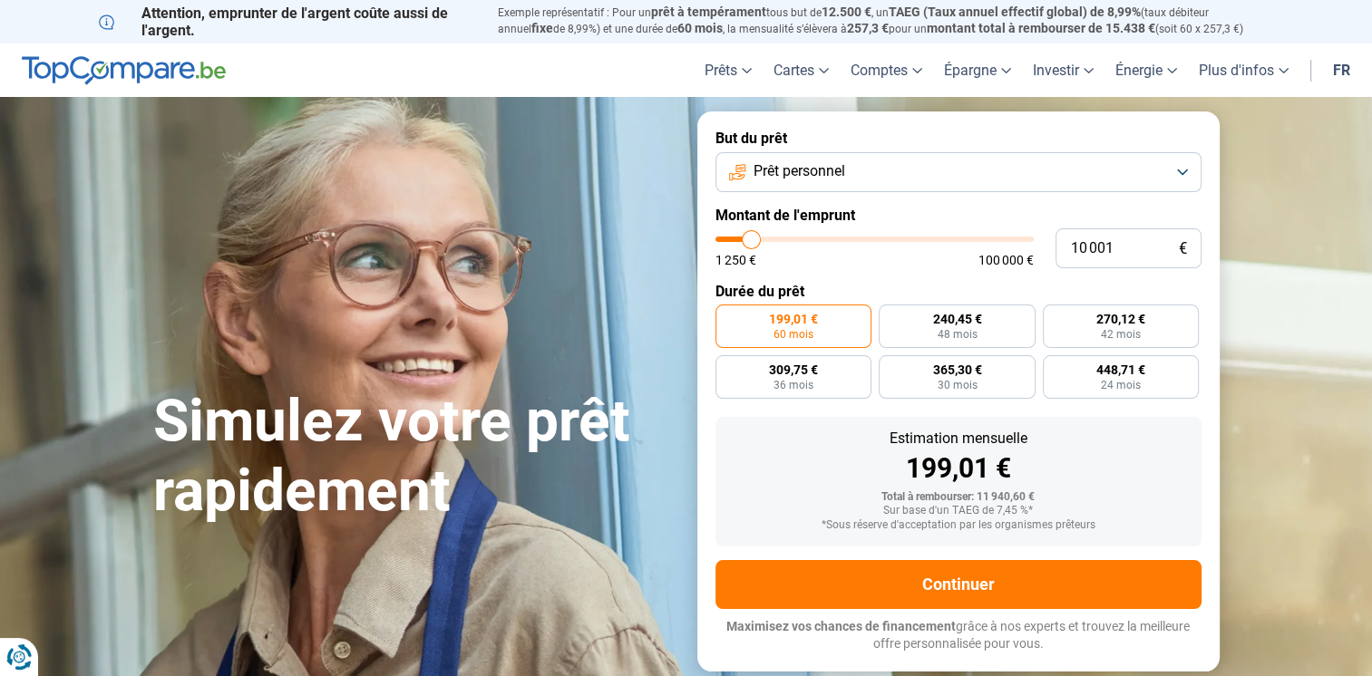
type input "10 500"
type input "10500"
type input "11 250"
type input "11250"
type input "11 750"
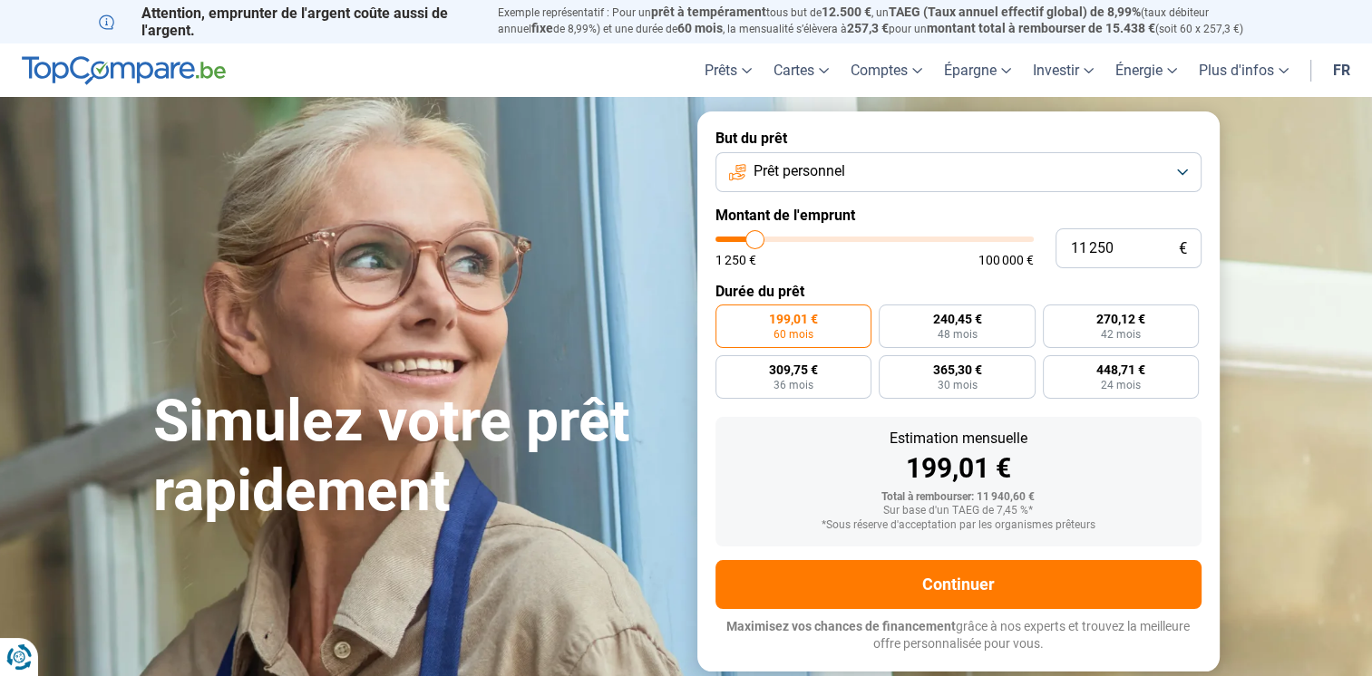
type input "11750"
type input "12 000"
type input "12000"
type input "12 250"
type input "12250"
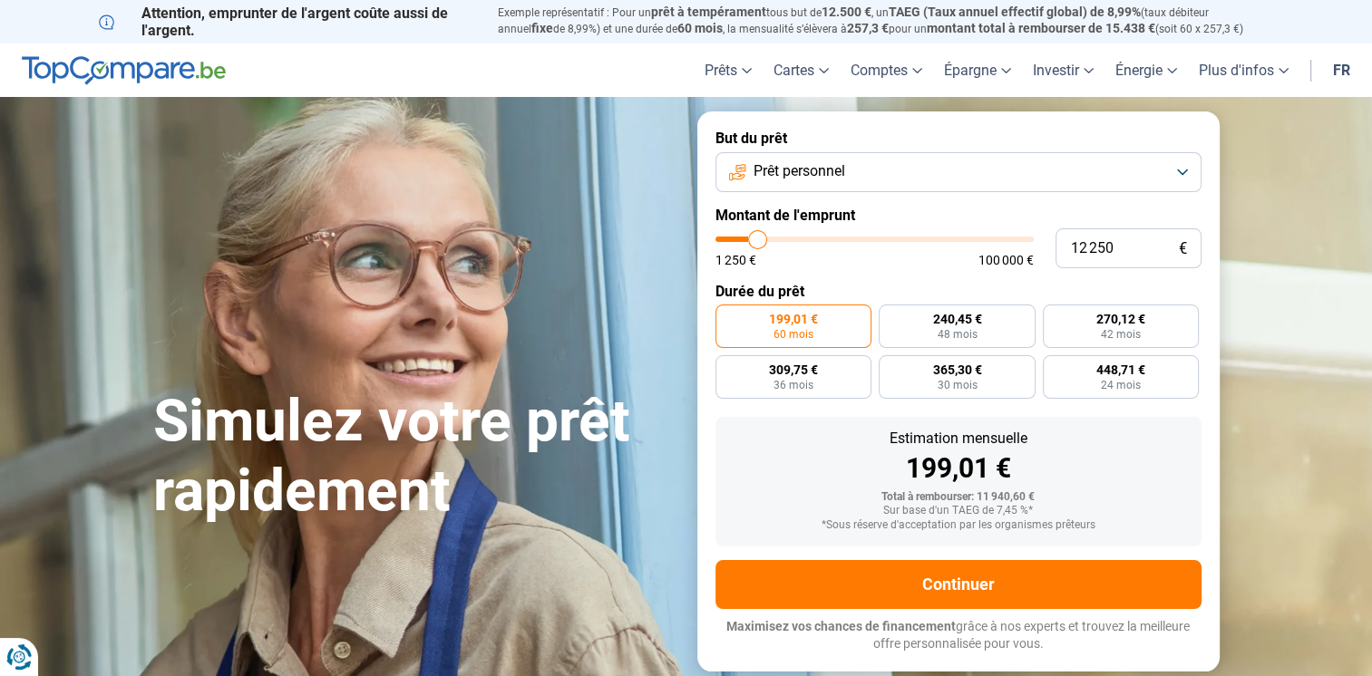
type input "12 500"
type input "12500"
type input "13 000"
type input "13000"
type input "13 250"
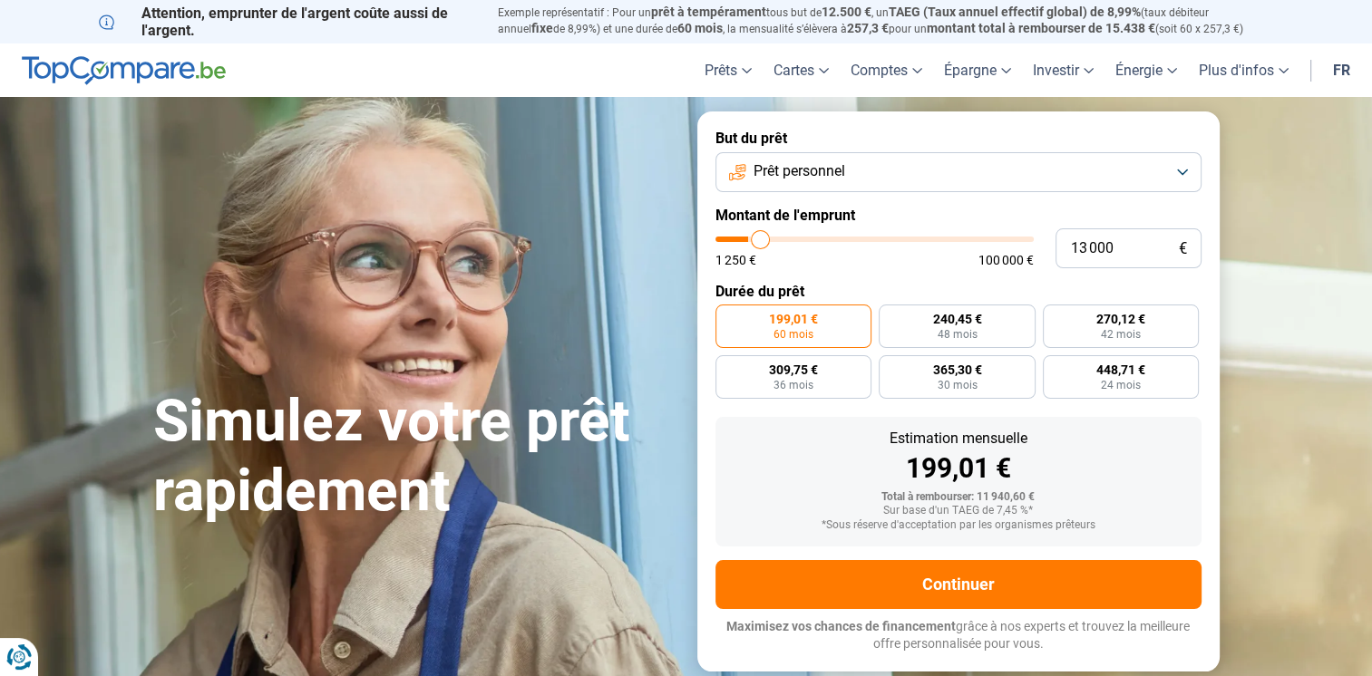
type input "13250"
type input "13 500"
type input "13500"
type input "14 250"
type input "14250"
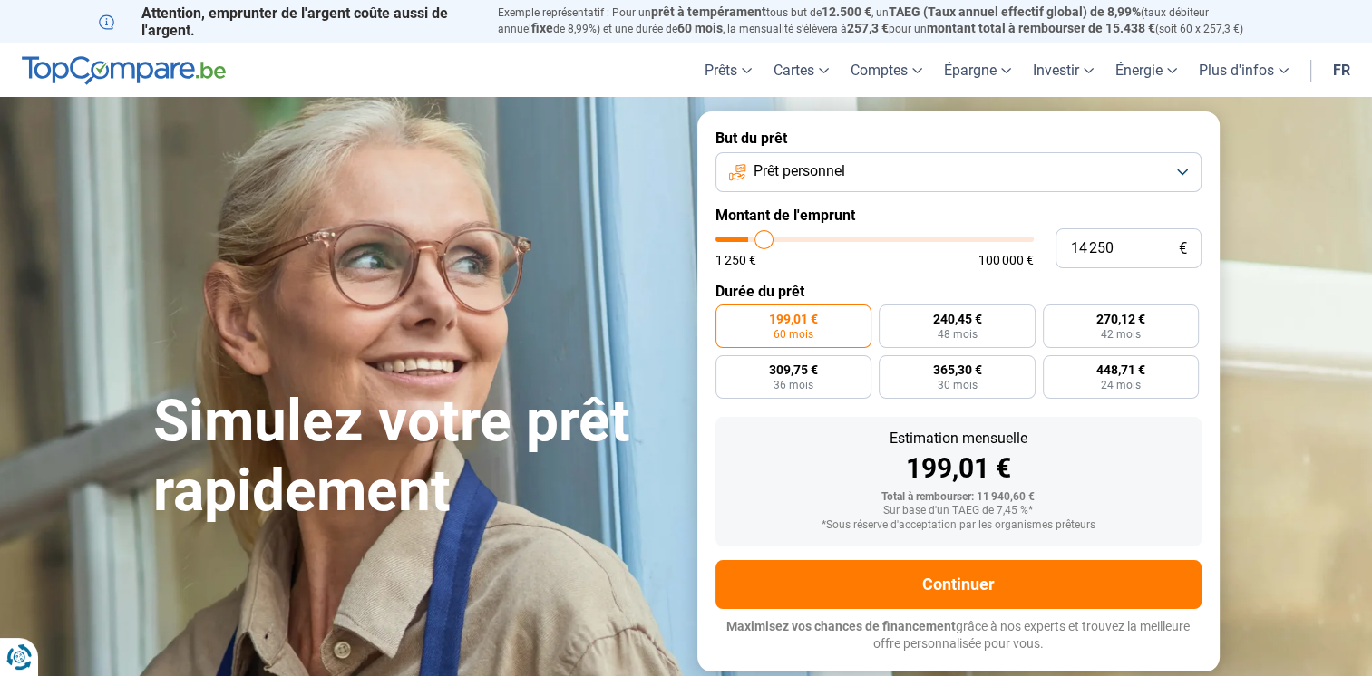
type input "14 500"
type input "14500"
type input "14 750"
type input "14750"
type input "15 000"
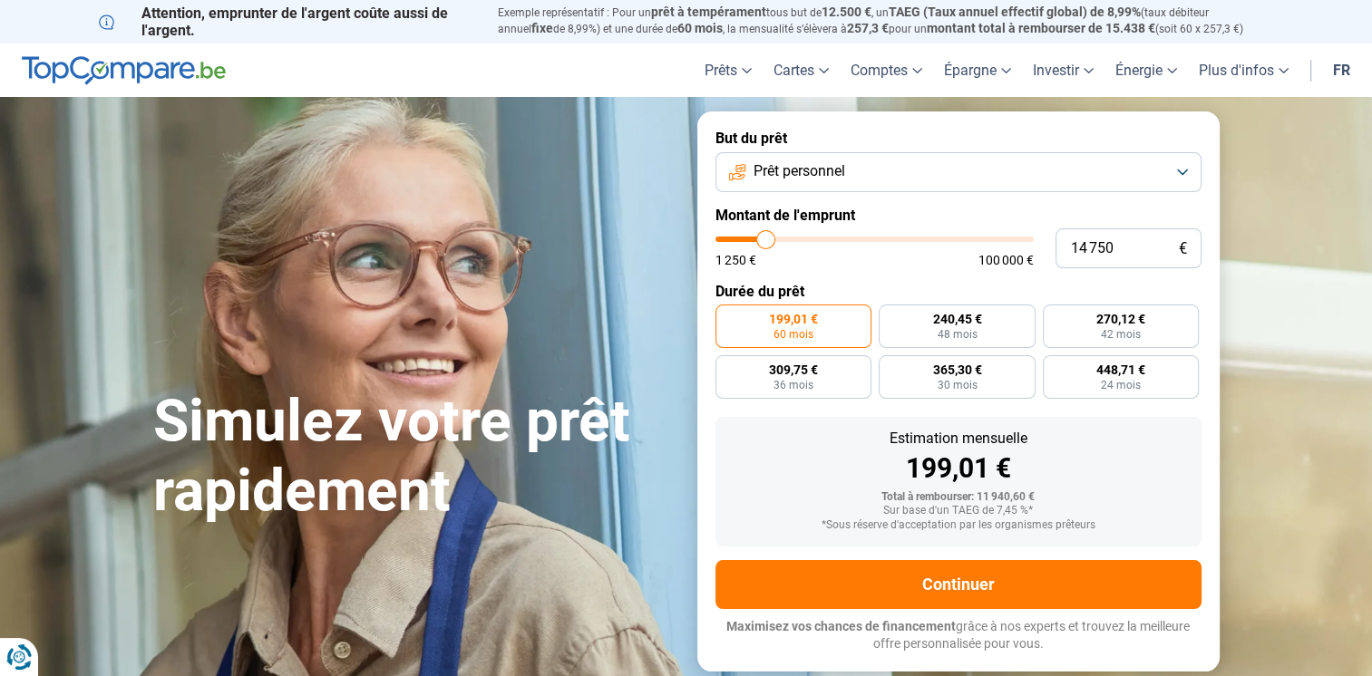
type input "15000"
type input "15 250"
type input "15250"
type input "15 500"
type input "15500"
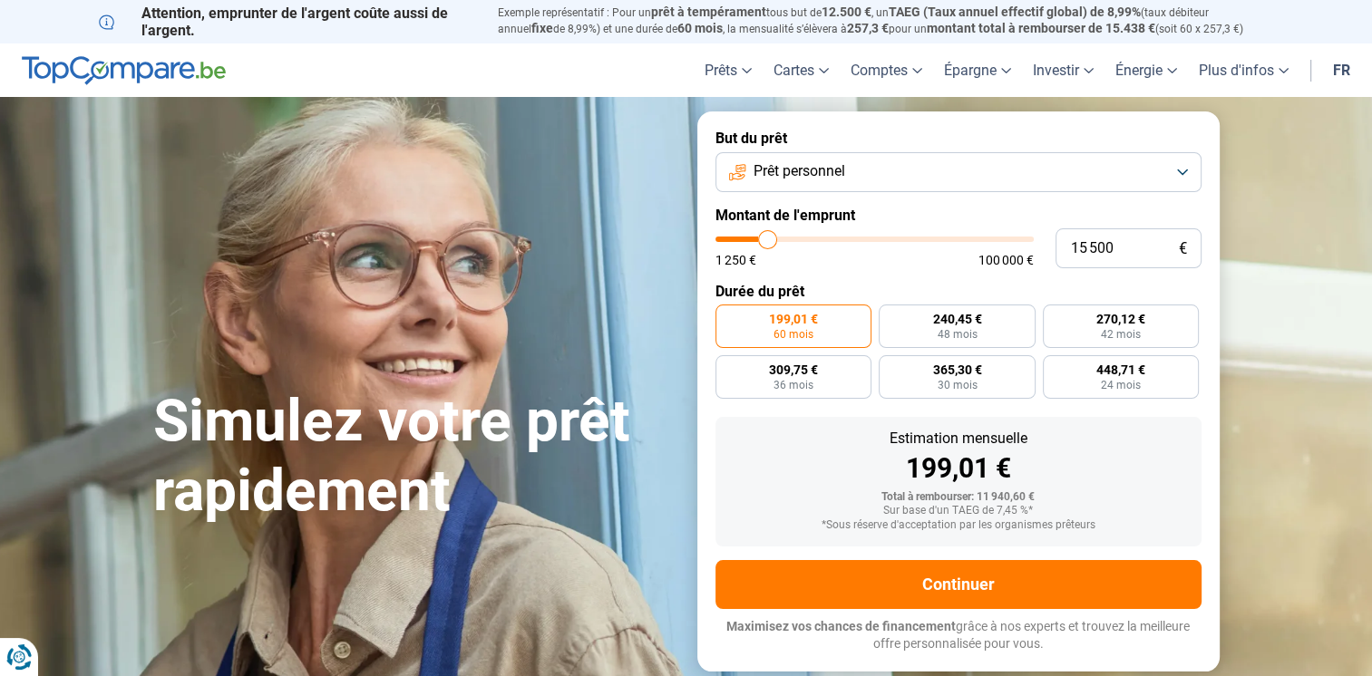
type input "15 750"
type input "15750"
type input "16 000"
type input "16000"
type input "16 250"
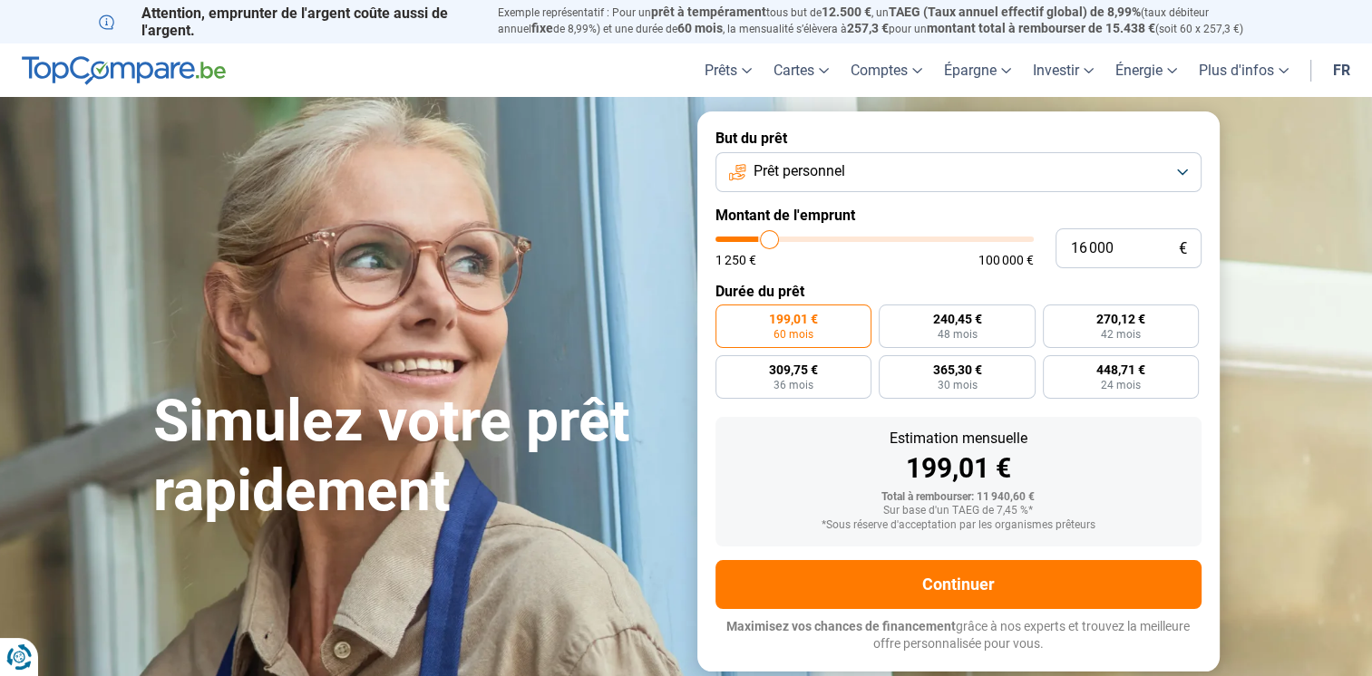
type input "16250"
type input "16 500"
type input "16500"
type input "16 750"
type input "16750"
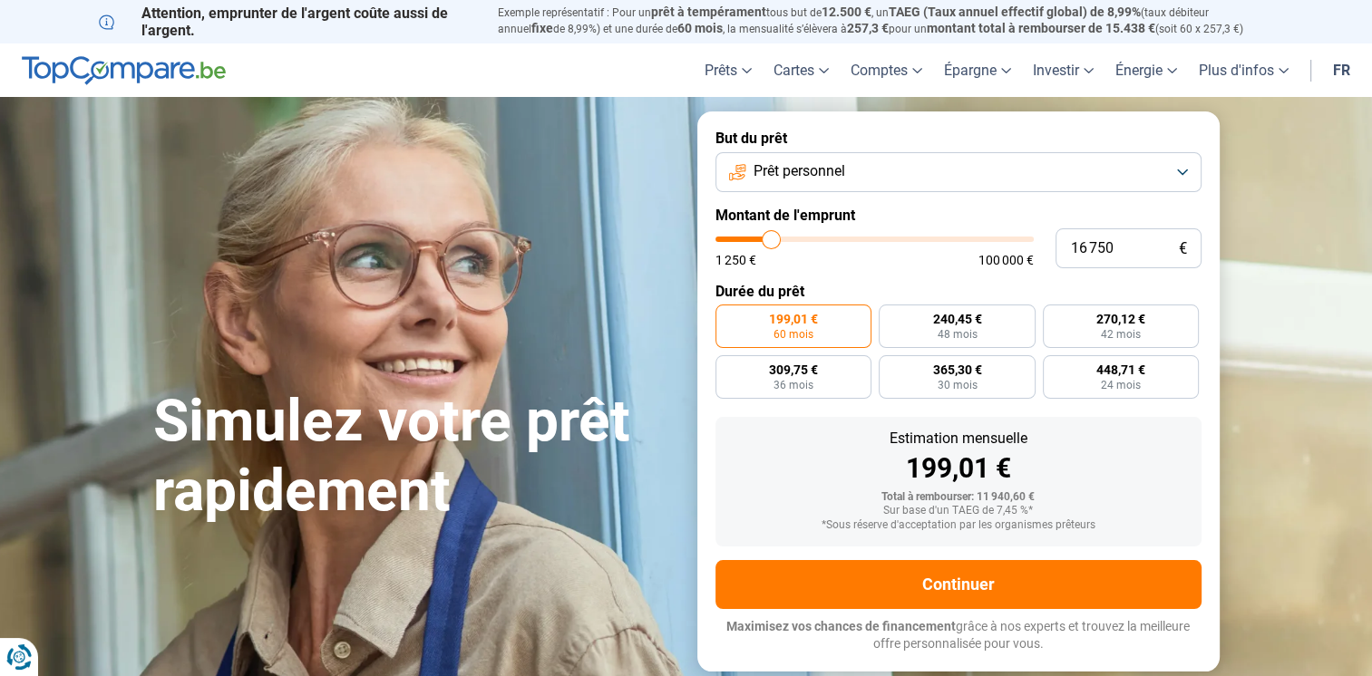
type input "17 000"
type input "17000"
type input "17 250"
type input "17250"
type input "17 500"
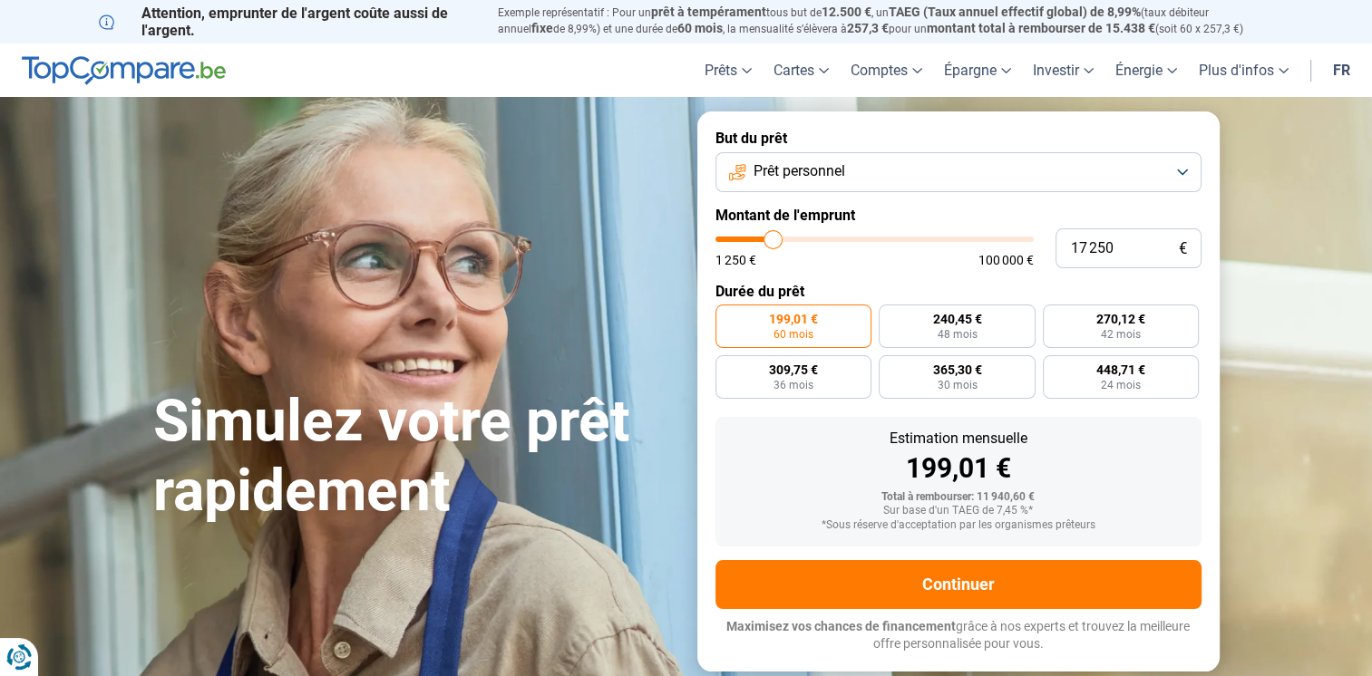
type input "17500"
type input "17 750"
type input "17750"
type input "18 000"
type input "18000"
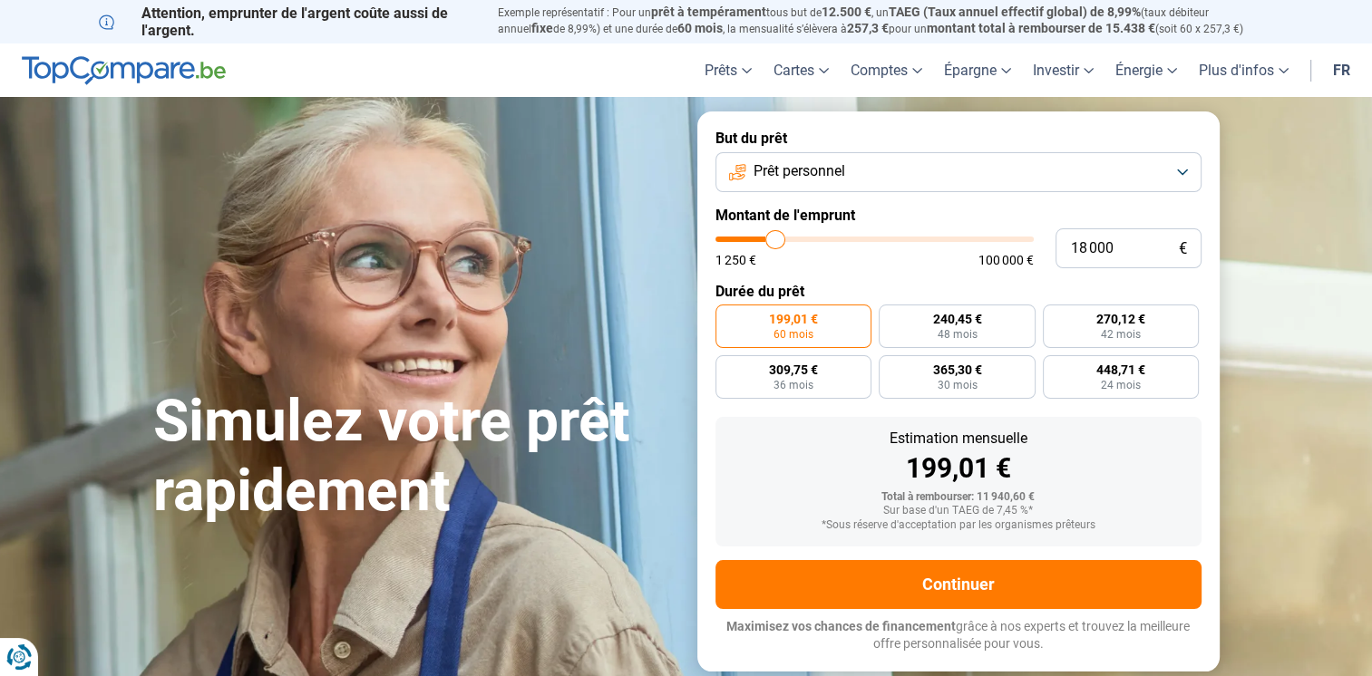
type input "18 250"
type input "18250"
type input "18 500"
type input "18500"
type input "18 750"
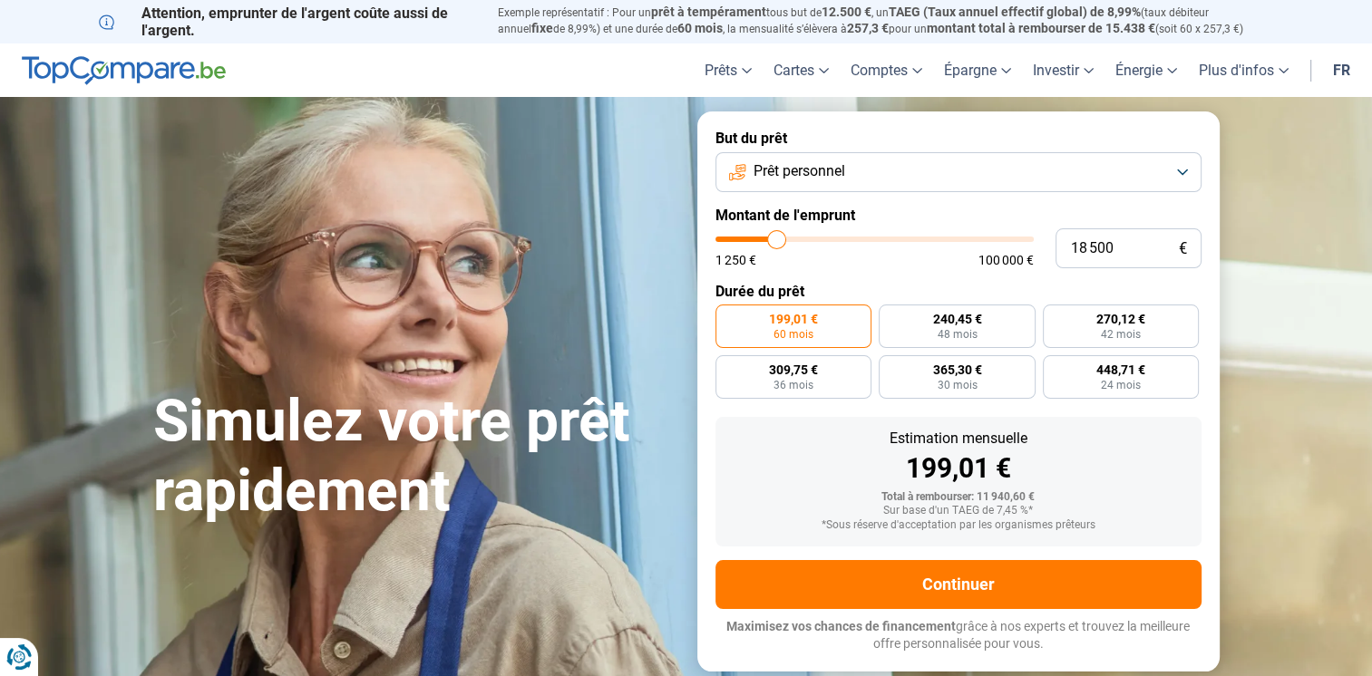
type input "18750"
type input "19 000"
type input "19000"
type input "19 250"
type input "19250"
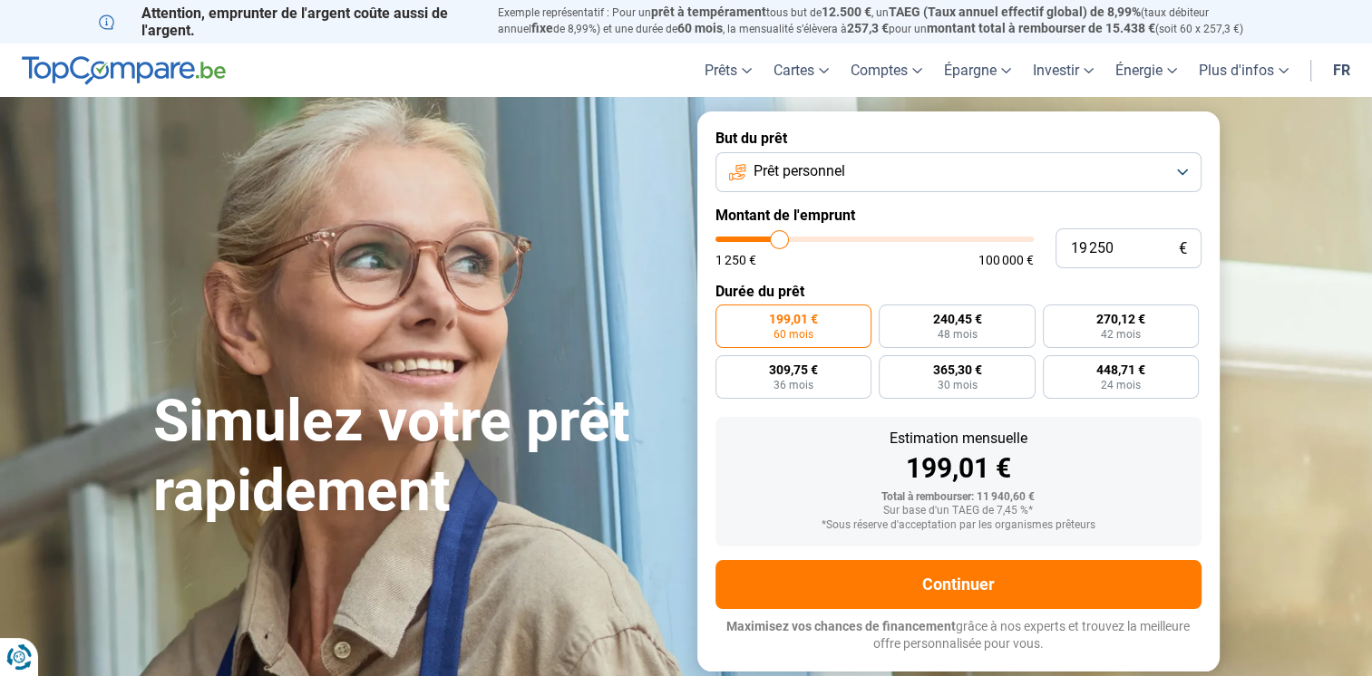
type input "19 000"
drag, startPoint x: 751, startPoint y: 237, endPoint x: 779, endPoint y: 249, distance: 30.8
type input "19000"
click at [779, 242] on input "range" at bounding box center [874, 239] width 318 height 5
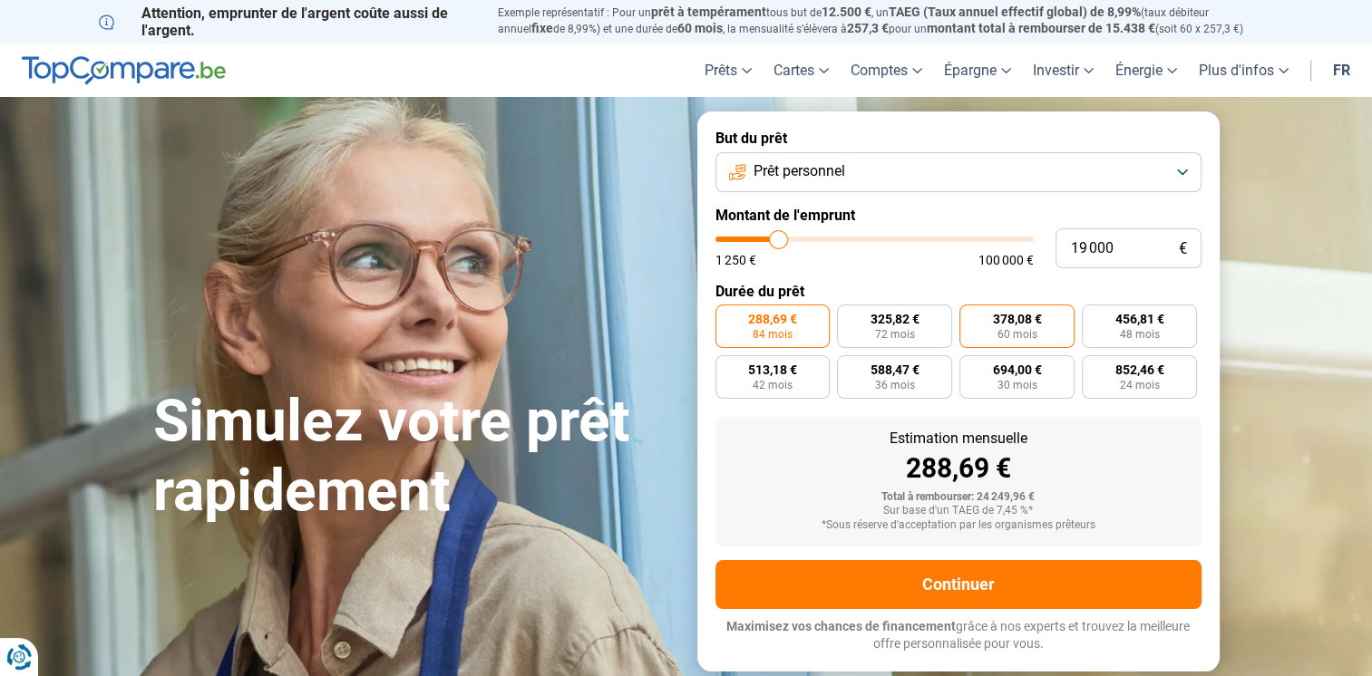
click at [1019, 334] on span "60 mois" at bounding box center [1017, 334] width 40 height 11
click at [971, 316] on input "378,08 € 60 mois" at bounding box center [965, 311] width 12 height 12
radio input "true"
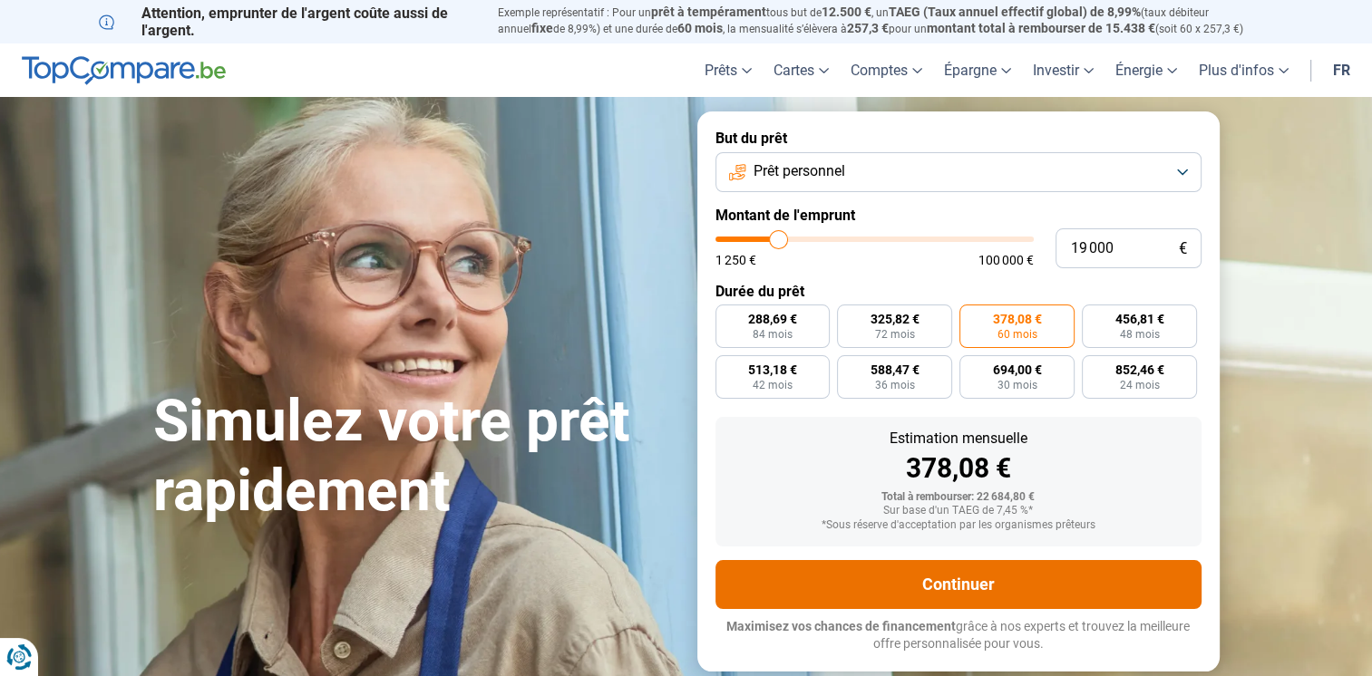
click at [933, 579] on button "Continuer" at bounding box center [958, 584] width 486 height 49
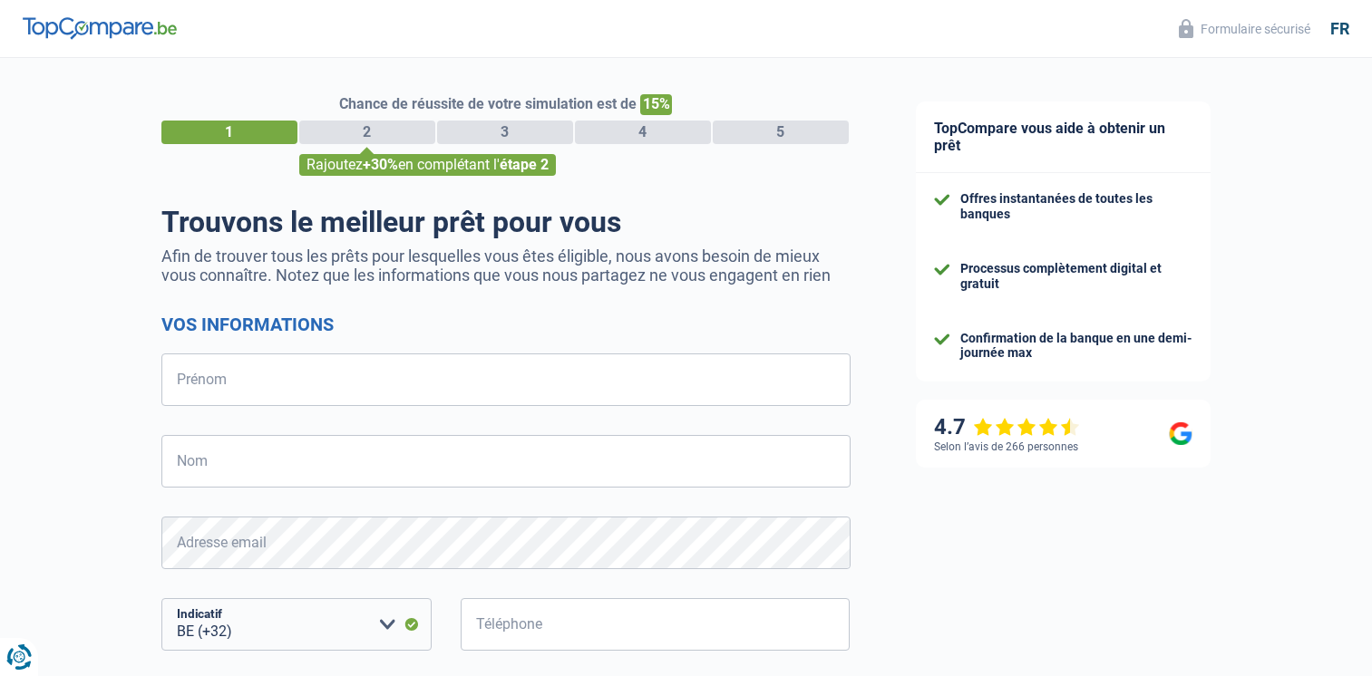
select select "32"
click at [348, 368] on input "Prénom" at bounding box center [505, 380] width 689 height 53
type input "[PERSON_NAME]"
type input "470840816"
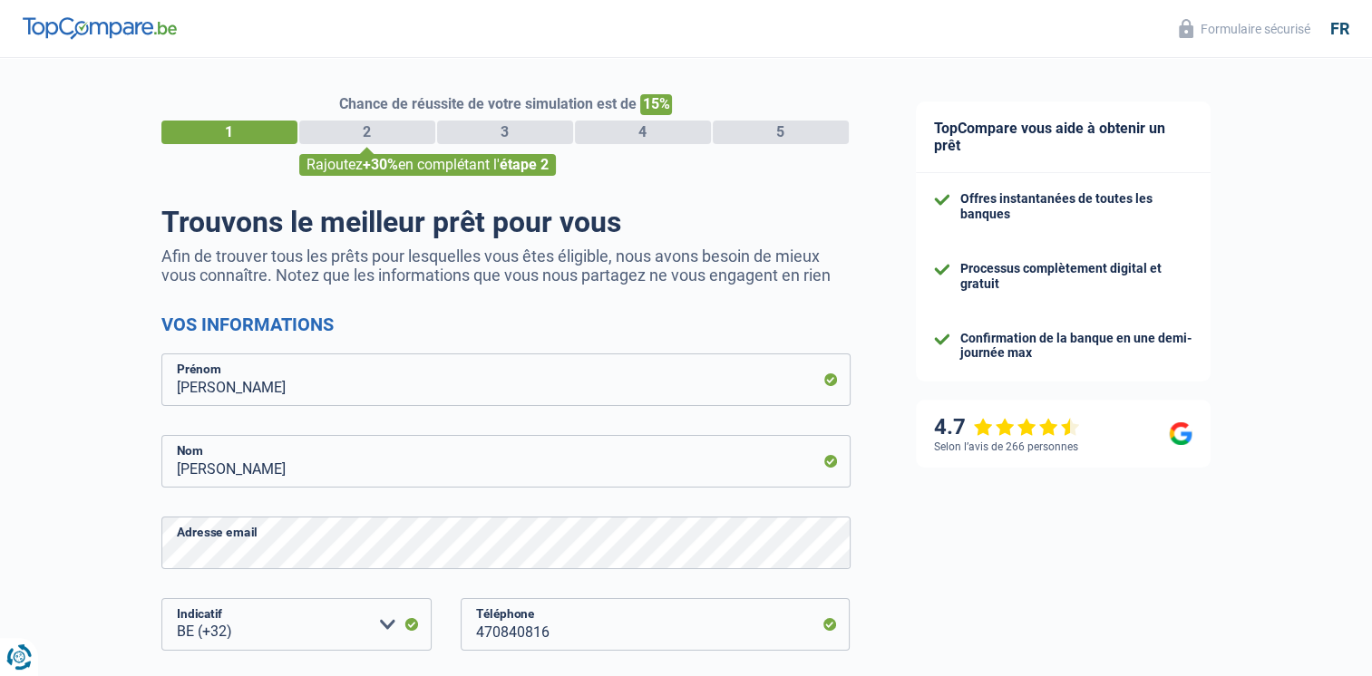
click at [48, 569] on div "Chance de réussite de votre simulation est de 15% 1 2 3 4 5 Rajoutez +30% en co…" at bounding box center [441, 514] width 883 height 927
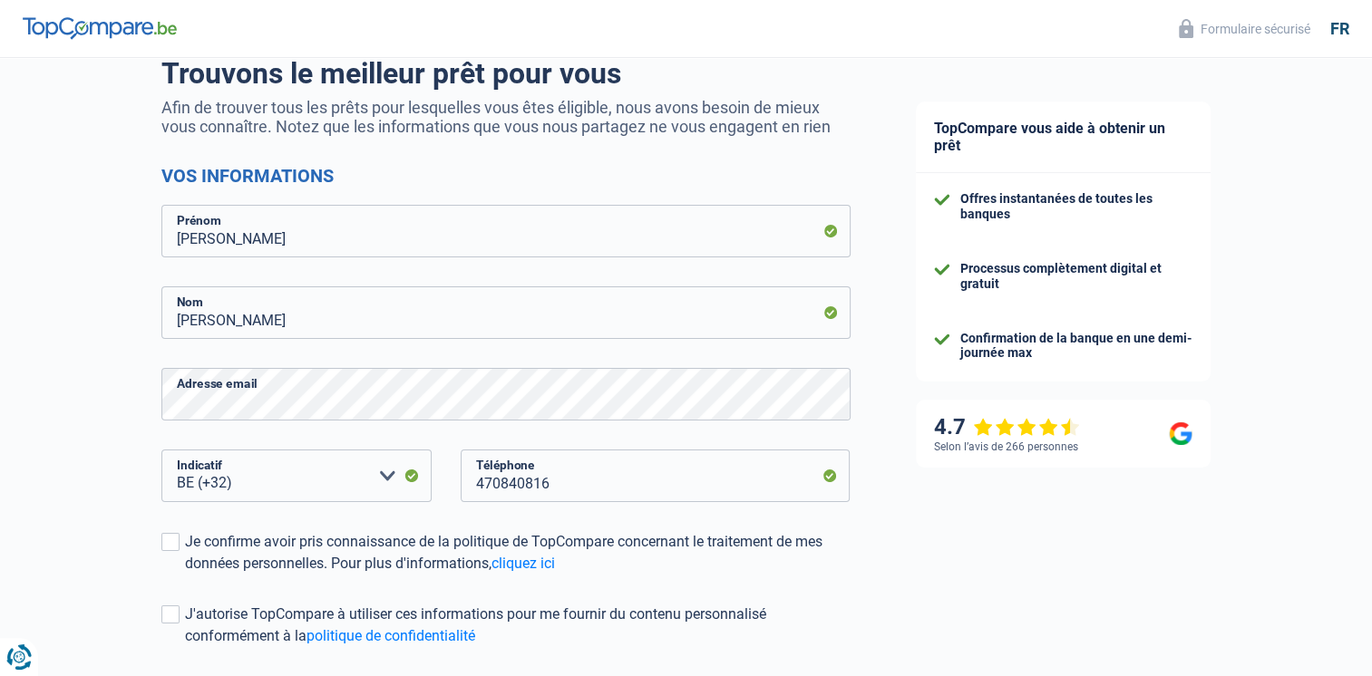
scroll to position [171, 0]
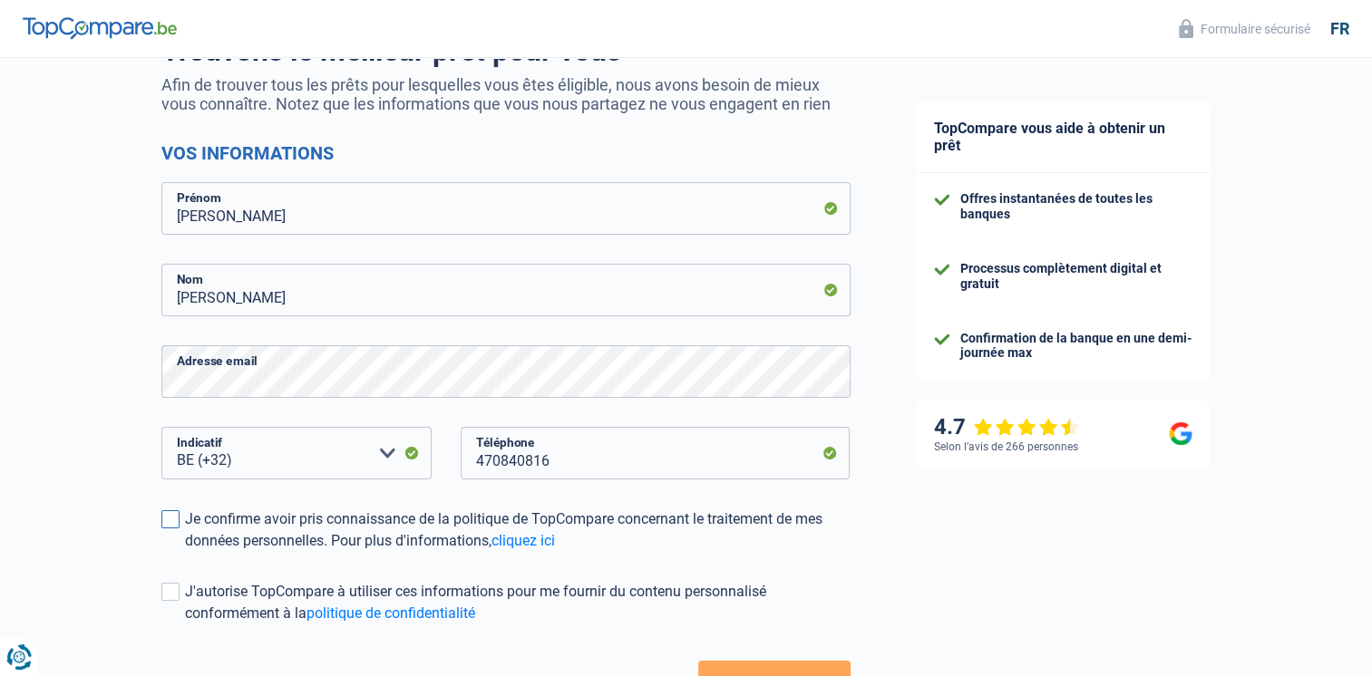
click at [194, 513] on div "Je confirme avoir pris connaissance de la politique de TopCompare concernant le…" at bounding box center [517, 531] width 665 height 44
click at [185, 552] on input "Je confirme avoir pris connaissance de la politique de TopCompare concernant le…" at bounding box center [185, 552] width 0 height 0
click at [172, 599] on span at bounding box center [170, 592] width 18 height 18
click at [185, 625] on input "J'autorise TopCompare à utiliser ces informations pour me fournir du contenu pe…" at bounding box center [185, 625] width 0 height 0
